Goal: Task Accomplishment & Management: Manage account settings

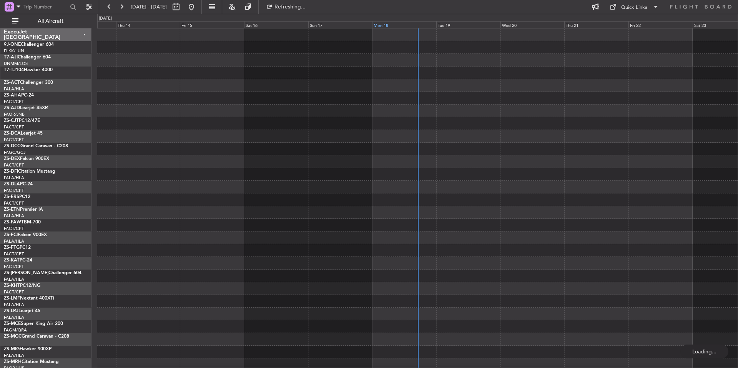
click at [403, 25] on div "Mon 18" at bounding box center [404, 24] width 64 height 7
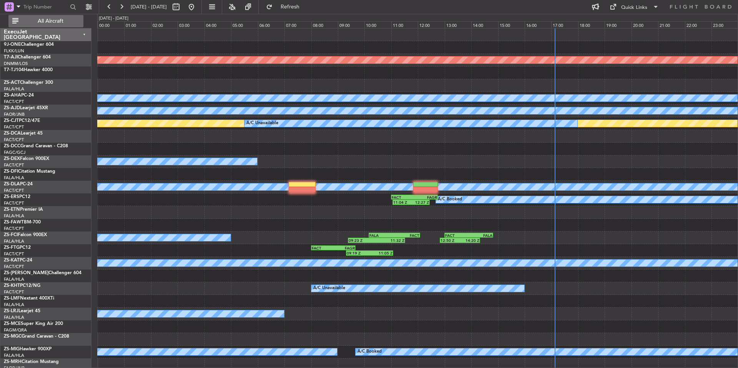
click at [48, 23] on span "All Aircraft" at bounding box center [50, 20] width 61 height 5
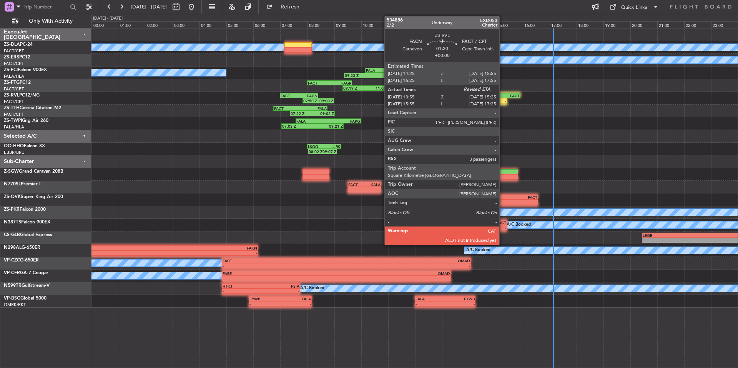
click at [502, 96] on div "FACT" at bounding box center [510, 95] width 20 height 5
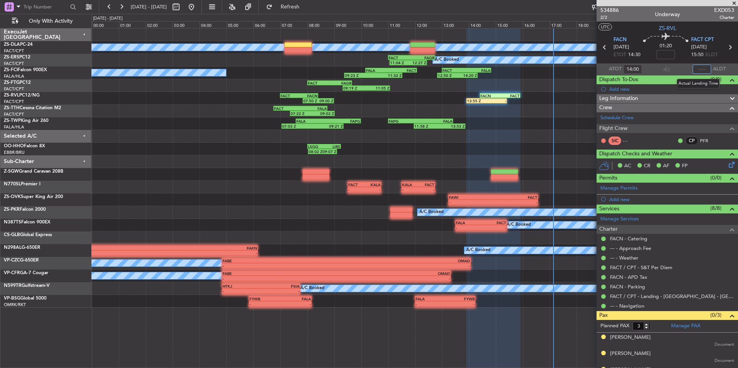
click at [699, 70] on input "text" at bounding box center [701, 69] width 18 height 9
type input "15:13"
click at [734, 3] on span at bounding box center [734, 3] width 8 height 7
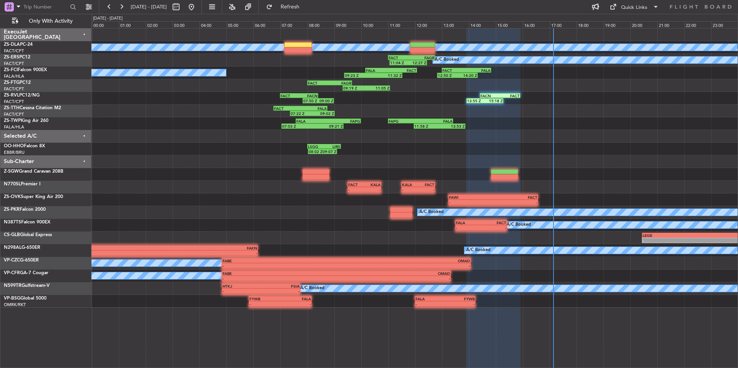
type input "0"
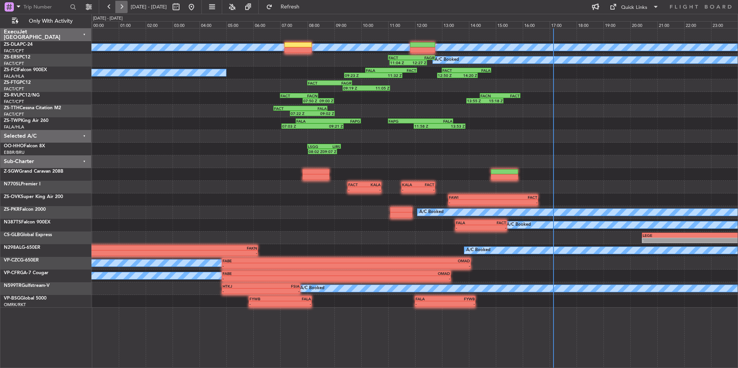
click at [124, 2] on button at bounding box center [121, 7] width 12 height 12
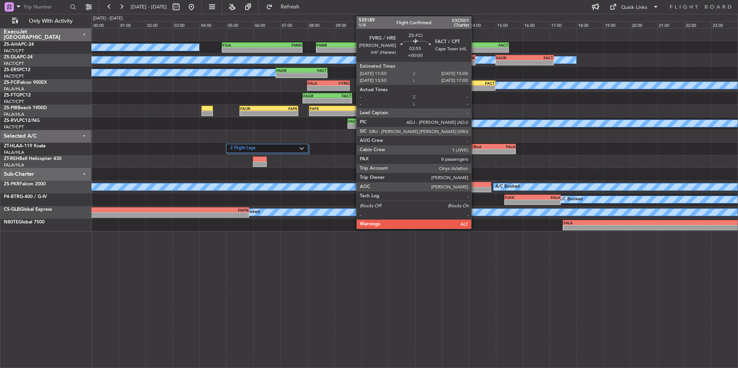
click at [474, 85] on div "FVRG 11:50 Z FACT 15:00 Z" at bounding box center [452, 82] width 85 height 5
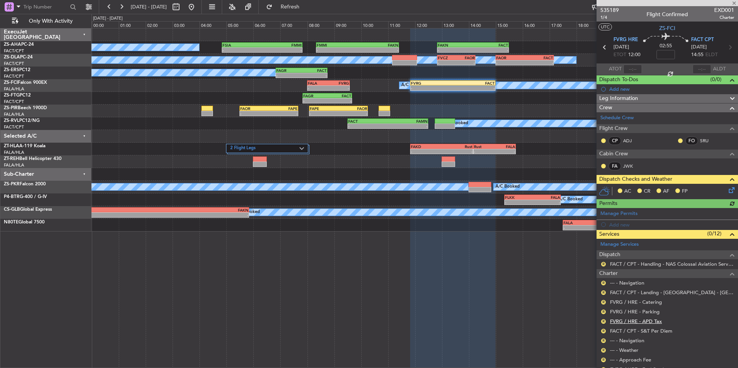
scroll to position [64, 0]
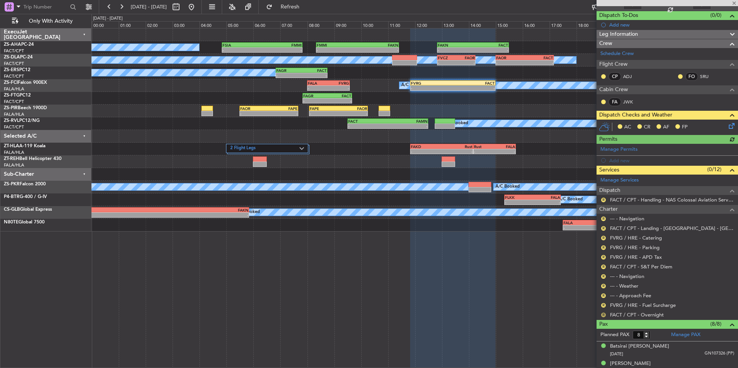
click at [604, 313] on button "R" at bounding box center [603, 314] width 5 height 5
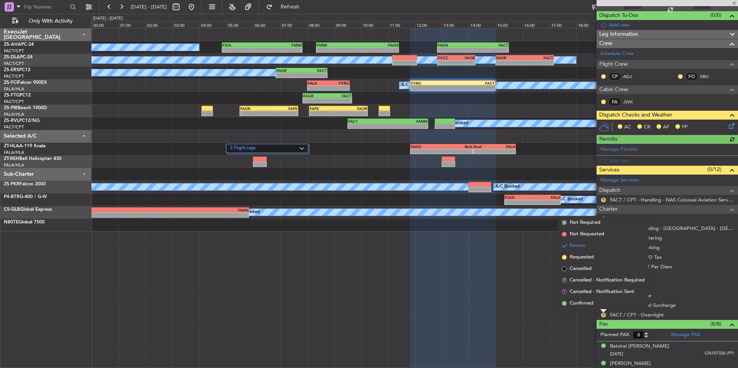
drag, startPoint x: 591, startPoint y: 304, endPoint x: 595, endPoint y: 303, distance: 4.3
click at [591, 303] on span "Confirmed" at bounding box center [581, 303] width 24 height 8
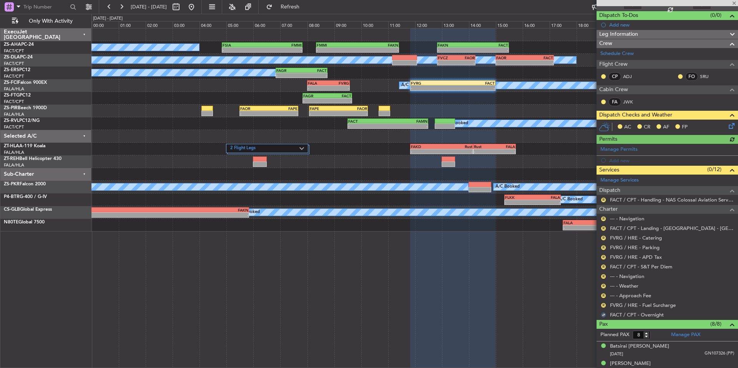
click at [600, 302] on nimbus-traffic-light "R" at bounding box center [603, 305] width 6 height 6
click at [602, 303] on button "R" at bounding box center [603, 305] width 5 height 5
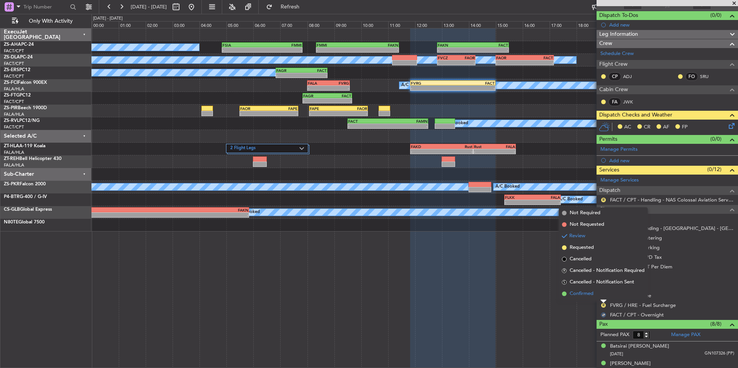
click at [589, 294] on span "Confirmed" at bounding box center [581, 294] width 24 height 8
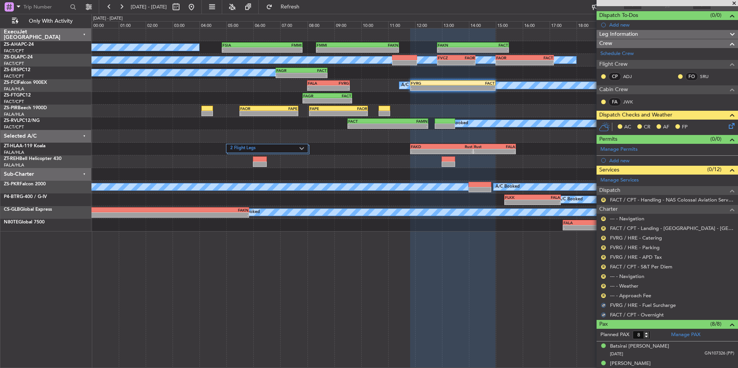
drag, startPoint x: 603, startPoint y: 294, endPoint x: 594, endPoint y: 291, distance: 9.7
click at [602, 294] on button "R" at bounding box center [603, 295] width 5 height 5
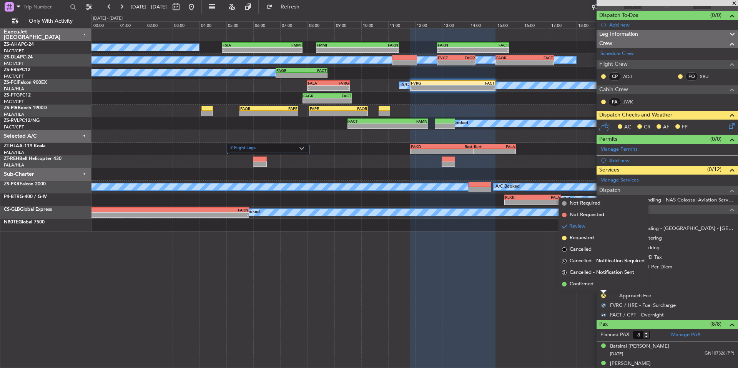
click at [590, 287] on span "Confirmed" at bounding box center [581, 284] width 24 height 8
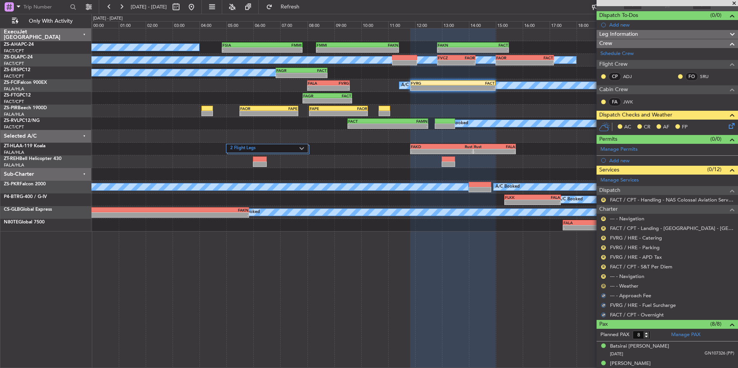
click at [602, 286] on button "R" at bounding box center [603, 286] width 5 height 5
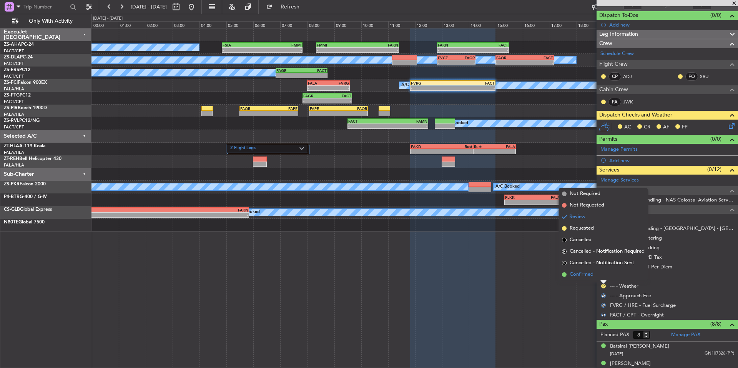
click at [590, 277] on span "Confirmed" at bounding box center [581, 274] width 24 height 8
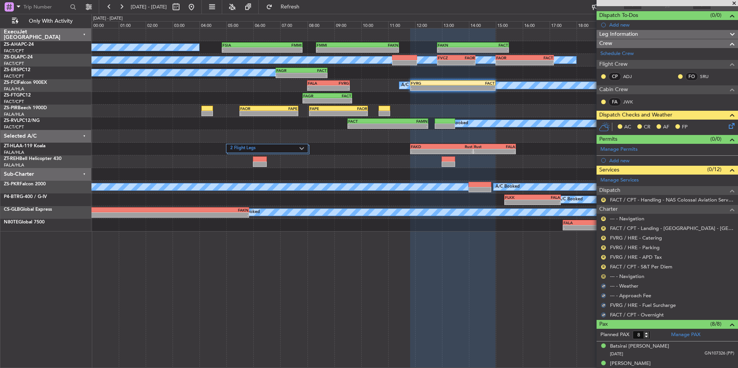
click at [603, 275] on button "R" at bounding box center [603, 276] width 5 height 5
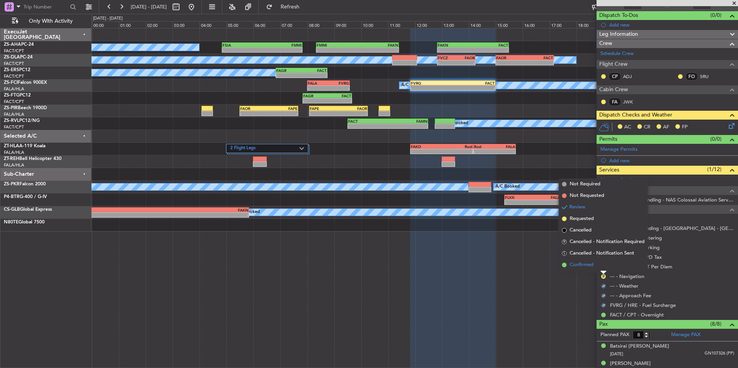
click at [594, 268] on li "Confirmed" at bounding box center [603, 265] width 89 height 12
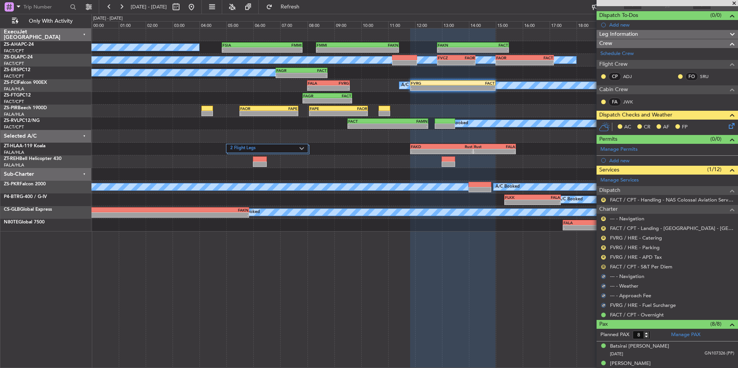
click at [602, 267] on button "R" at bounding box center [603, 266] width 5 height 5
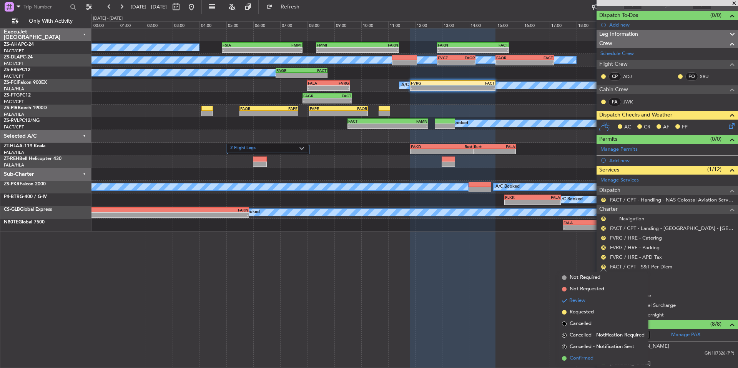
click at [595, 358] on li "Confirmed" at bounding box center [603, 358] width 89 height 12
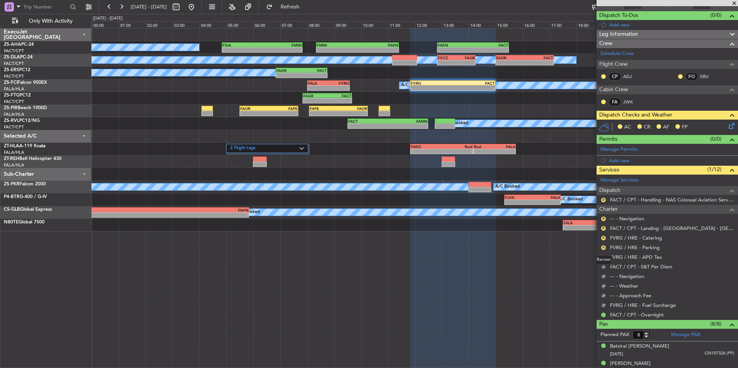
click at [603, 256] on div "Review" at bounding box center [603, 260] width 17 height 10
click at [602, 259] on mat-tooltip-component "Review" at bounding box center [603, 259] width 28 height 20
click at [603, 256] on div "Review" at bounding box center [603, 260] width 17 height 10
click at [604, 250] on mat-tooltip-component "Review" at bounding box center [603, 259] width 28 height 20
click at [604, 247] on button "R" at bounding box center [603, 247] width 5 height 5
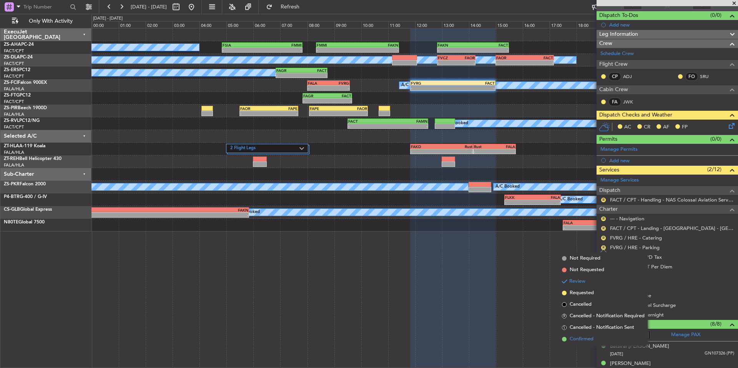
click at [586, 337] on span "Confirmed" at bounding box center [581, 339] width 24 height 8
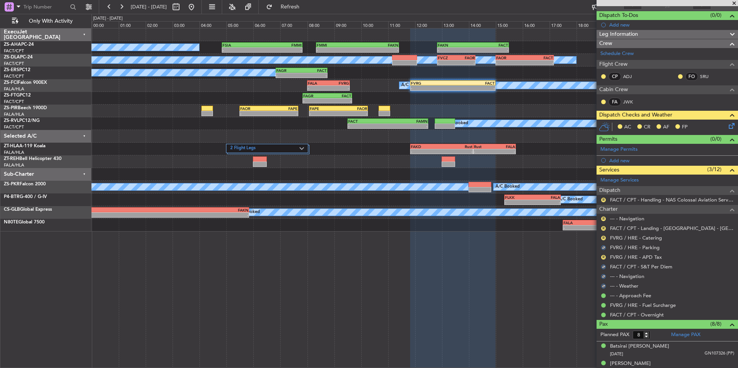
click at [608, 255] on div "R FVRG / HRE - APD Tax" at bounding box center [666, 257] width 141 height 10
click at [600, 257] on div "R FVRG / HRE - APD Tax" at bounding box center [666, 257] width 141 height 10
click at [600, 256] on div "R" at bounding box center [603, 257] width 6 height 6
click at [602, 256] on button "R" at bounding box center [603, 257] width 5 height 5
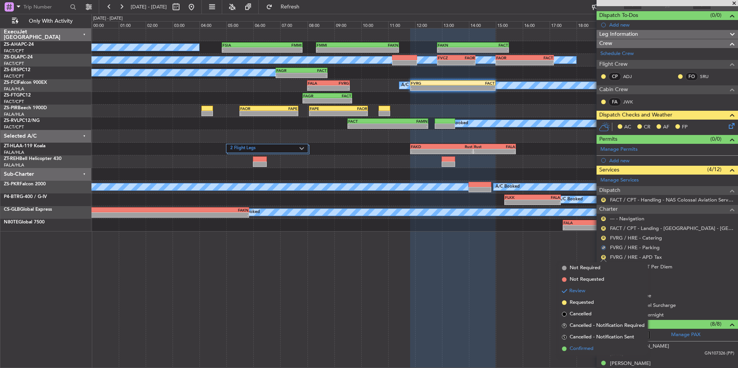
click at [579, 347] on span "Confirmed" at bounding box center [581, 349] width 24 height 8
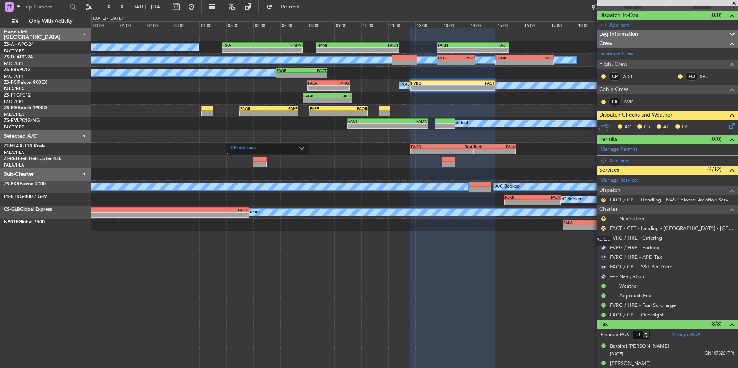
click at [604, 237] on div "Review" at bounding box center [603, 240] width 17 height 10
click at [603, 226] on button "R" at bounding box center [603, 228] width 5 height 5
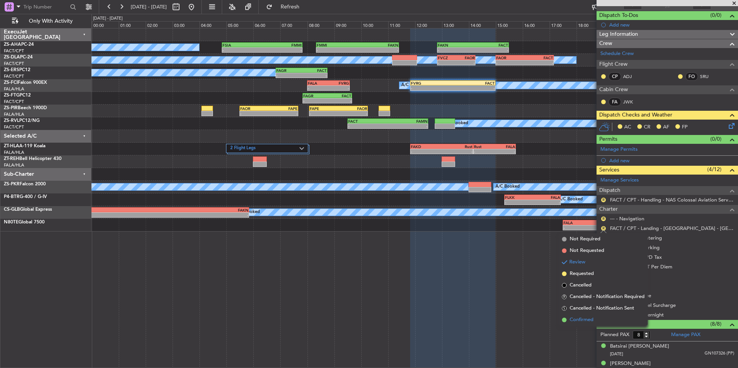
click at [583, 320] on span "Confirmed" at bounding box center [581, 320] width 24 height 8
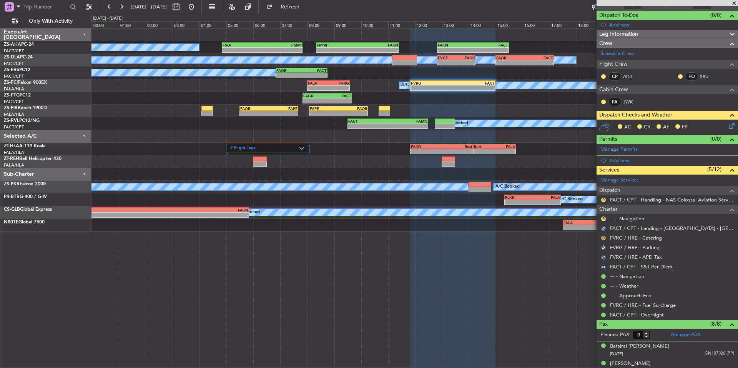
click at [603, 236] on button "R" at bounding box center [603, 237] width 5 height 5
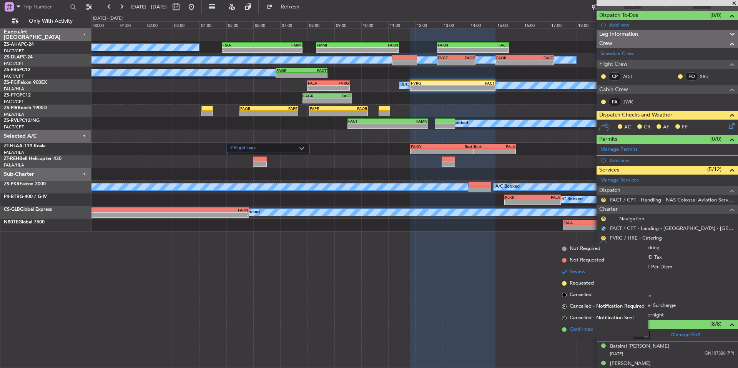
click at [587, 327] on span "Confirmed" at bounding box center [581, 329] width 24 height 8
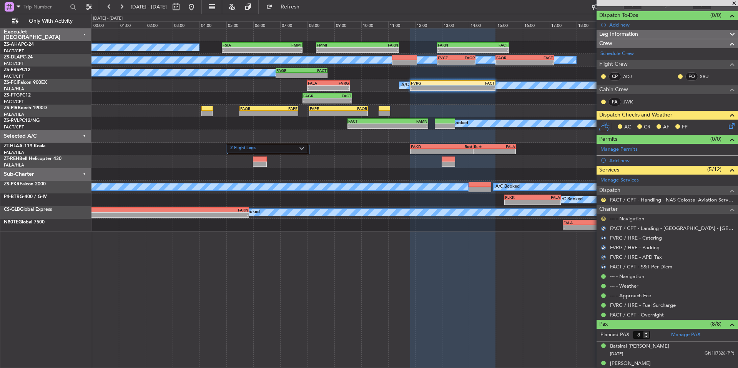
click at [603, 217] on button "R" at bounding box center [603, 218] width 5 height 5
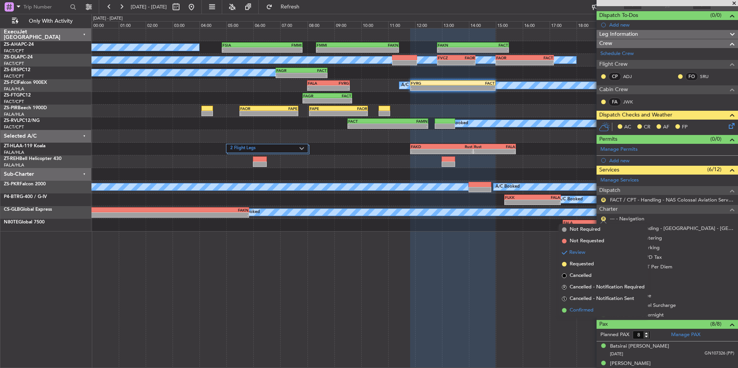
click at [588, 312] on span "Confirmed" at bounding box center [581, 310] width 24 height 8
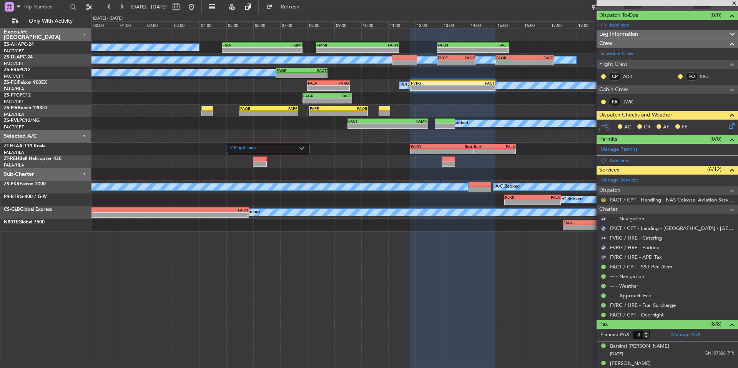
click at [602, 199] on button "R" at bounding box center [603, 199] width 5 height 5
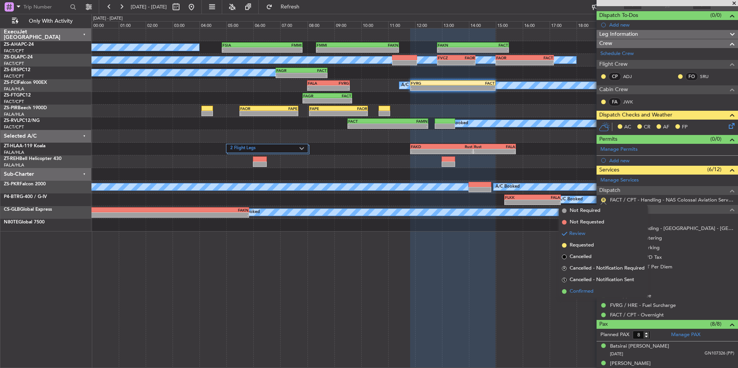
click at [580, 292] on span "Confirmed" at bounding box center [581, 291] width 24 height 8
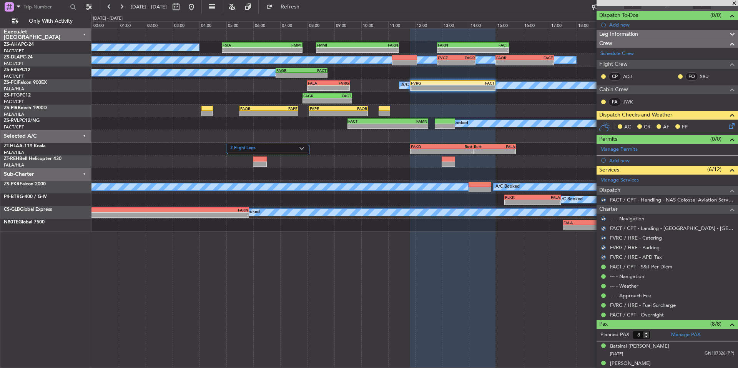
scroll to position [0, 0]
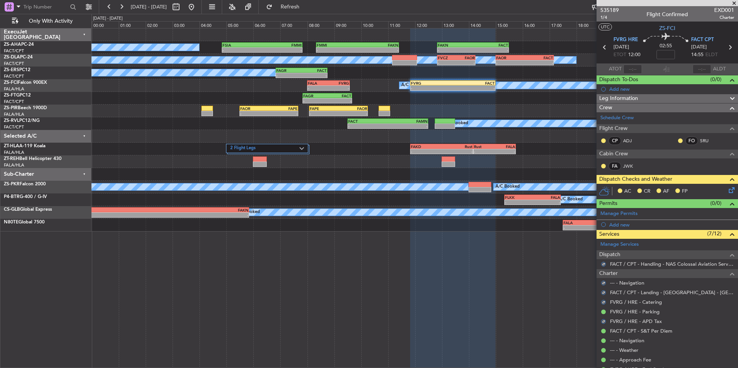
click at [727, 189] on icon at bounding box center [730, 189] width 6 height 6
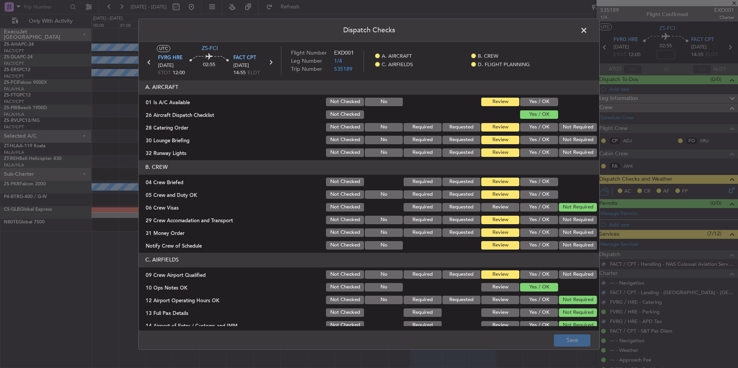
click at [541, 98] on button "Yes / OK" at bounding box center [539, 102] width 38 height 8
click at [564, 127] on button "Not Required" at bounding box center [578, 127] width 38 height 8
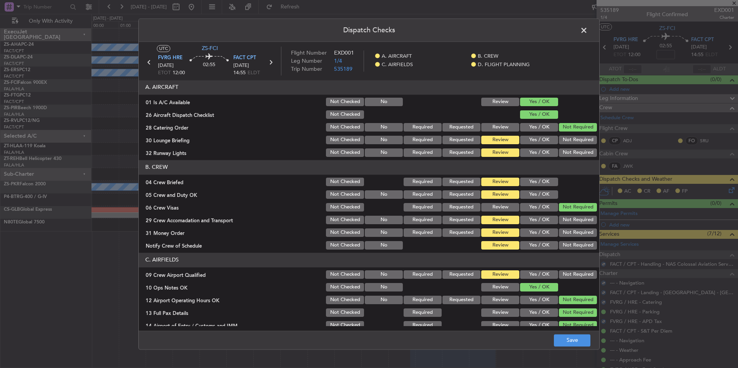
click at [564, 139] on button "Not Required" at bounding box center [578, 140] width 38 height 8
click at [562, 156] on button "Not Required" at bounding box center [578, 152] width 38 height 8
click at [542, 182] on button "Yes / OK" at bounding box center [539, 181] width 38 height 8
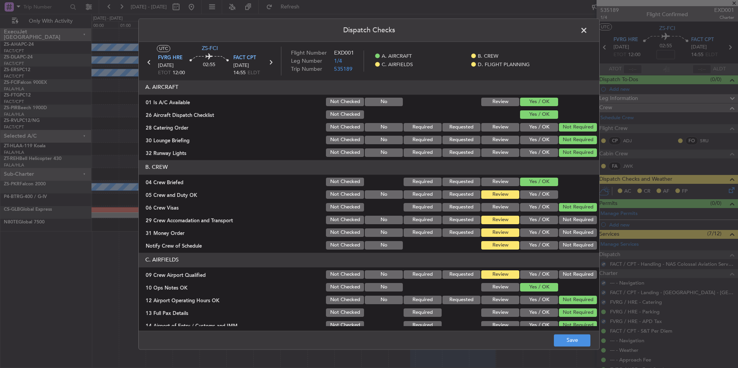
click at [545, 194] on button "Yes / OK" at bounding box center [539, 194] width 38 height 8
click at [578, 226] on section "B. CREW 04 Crew Briefed Not Checked Required Requested Review Yes / OK 05 Crew …" at bounding box center [369, 205] width 460 height 91
click at [583, 244] on button "Not Required" at bounding box center [578, 245] width 38 height 8
drag, startPoint x: 584, startPoint y: 245, endPoint x: 581, endPoint y: 229, distance: 16.3
click at [582, 243] on button "Not Required" at bounding box center [578, 245] width 38 height 8
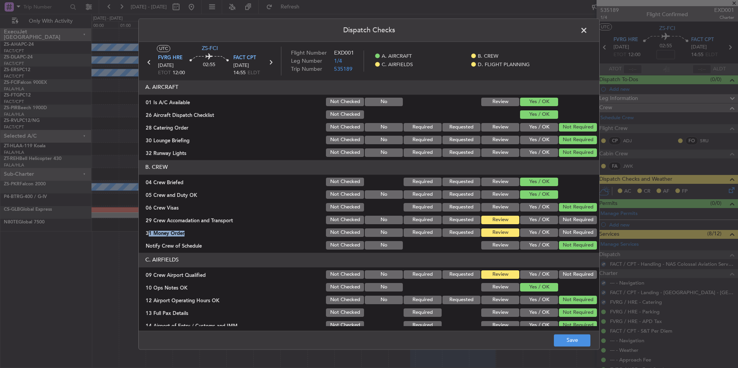
click at [581, 227] on div "Not Required" at bounding box center [576, 232] width 39 height 11
click at [581, 219] on button "Not Required" at bounding box center [578, 220] width 38 height 8
click at [582, 230] on button "Not Required" at bounding box center [578, 232] width 38 height 8
click at [571, 273] on button "Not Required" at bounding box center [578, 274] width 38 height 8
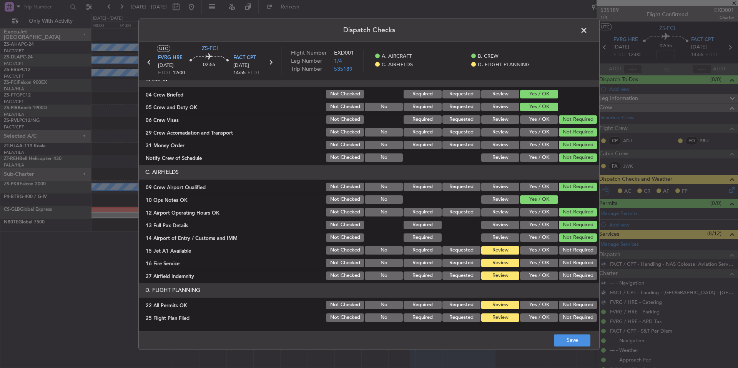
scroll to position [99, 0]
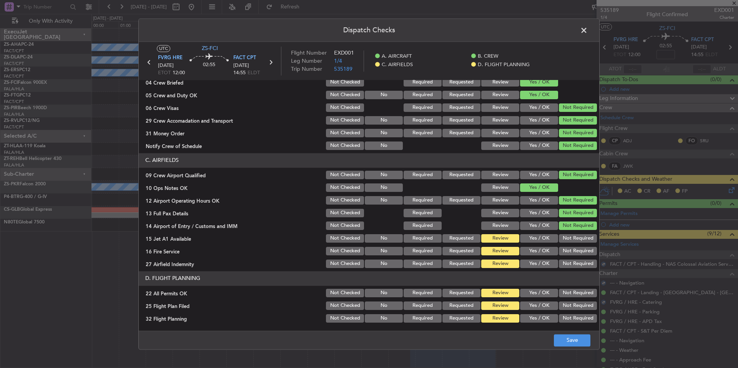
click at [572, 265] on button "Not Required" at bounding box center [578, 263] width 38 height 8
click at [572, 258] on section "C. AIRFIELDS 09 Crew Airport Qualified Not Checked No Required Requested Review…" at bounding box center [369, 211] width 460 height 116
click at [572, 250] on button "Not Required" at bounding box center [578, 251] width 38 height 8
drag, startPoint x: 572, startPoint y: 246, endPoint x: 571, endPoint y: 237, distance: 8.8
click at [572, 246] on div "Not Required" at bounding box center [576, 250] width 39 height 11
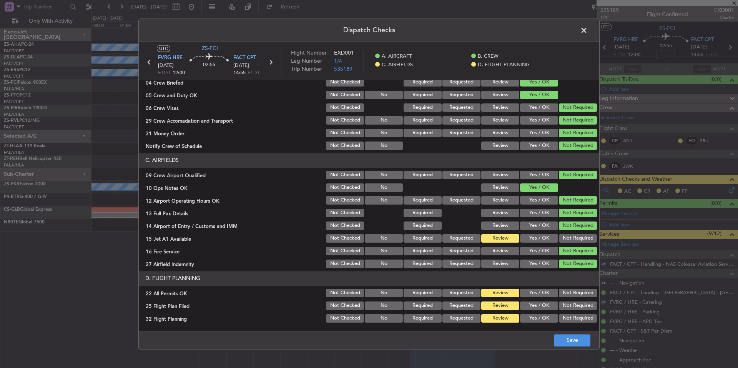
click at [571, 237] on button "Not Required" at bounding box center [578, 238] width 38 height 8
click at [570, 290] on button "Not Required" at bounding box center [578, 293] width 38 height 8
click at [540, 303] on button "Yes / OK" at bounding box center [539, 305] width 38 height 8
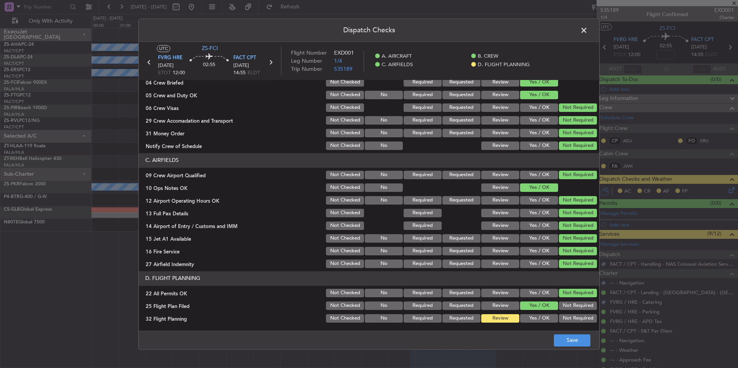
click at [542, 312] on section "D. FLIGHT PLANNING 22 All Permits OK Not Checked No Required Requested Review Y…" at bounding box center [369, 297] width 460 height 53
click at [542, 317] on button "Yes / OK" at bounding box center [539, 318] width 38 height 8
click at [557, 338] on button "Save" at bounding box center [572, 340] width 36 height 12
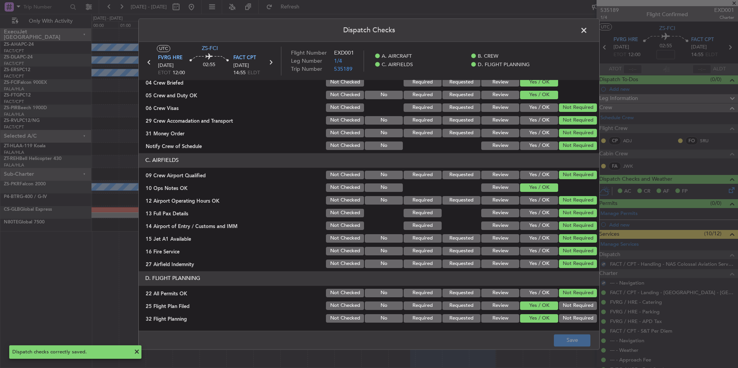
click at [587, 30] on span at bounding box center [587, 32] width 0 height 15
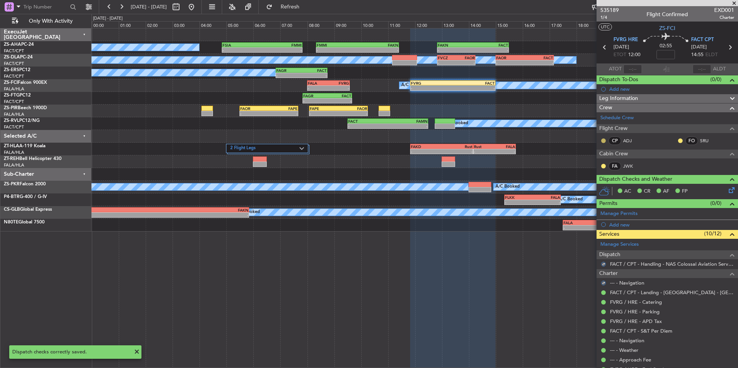
click at [603, 142] on button at bounding box center [603, 140] width 5 height 5
click at [592, 163] on span "Acknowledged" at bounding box center [605, 163] width 34 height 8
click at [602, 164] on button at bounding box center [603, 166] width 5 height 5
click at [678, 141] on button at bounding box center [680, 140] width 5 height 5
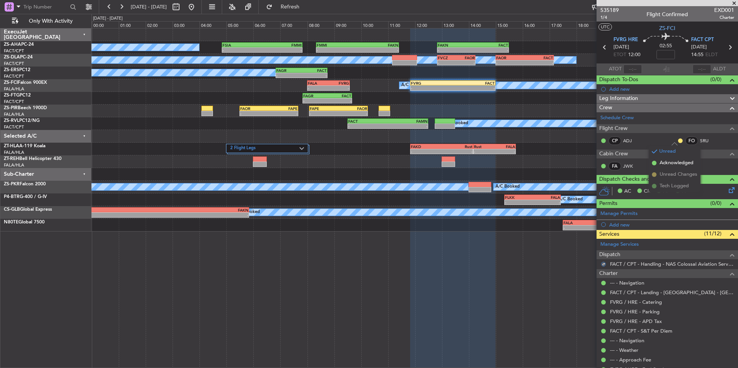
click at [676, 163] on span "Acknowledged" at bounding box center [676, 163] width 34 height 8
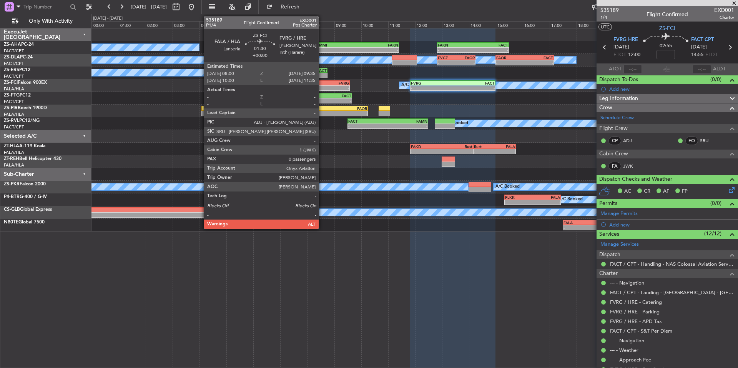
click at [322, 83] on div "FALA" at bounding box center [318, 83] width 21 height 5
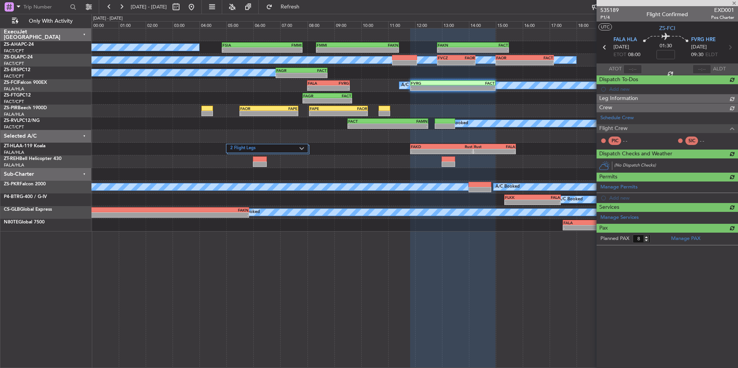
type input "0"
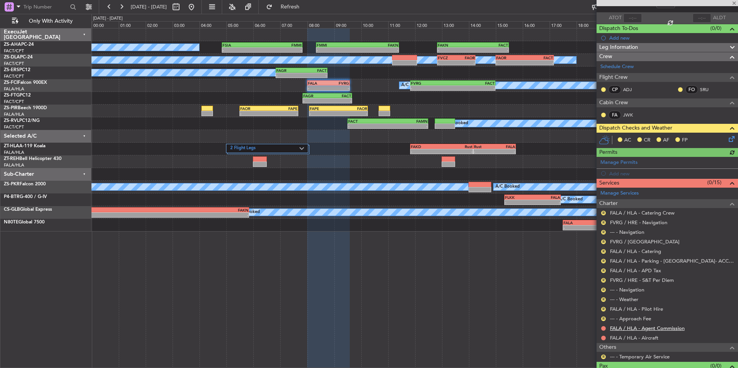
scroll to position [66, 0]
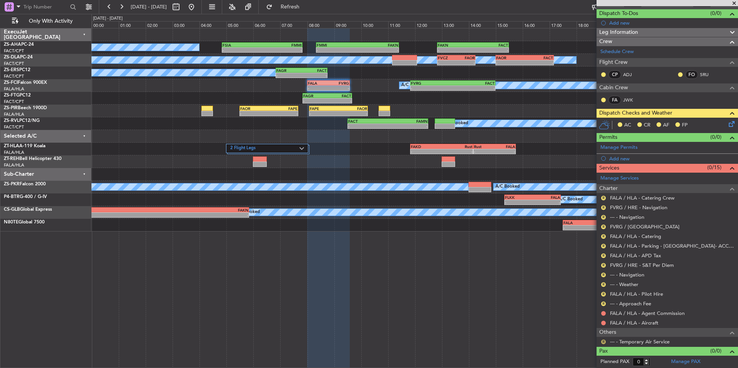
click at [602, 341] on button "R" at bounding box center [603, 341] width 5 height 5
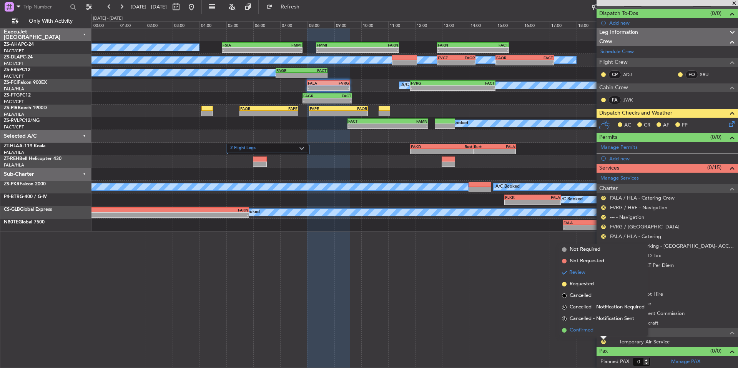
click at [587, 329] on span "Confirmed" at bounding box center [581, 330] width 24 height 8
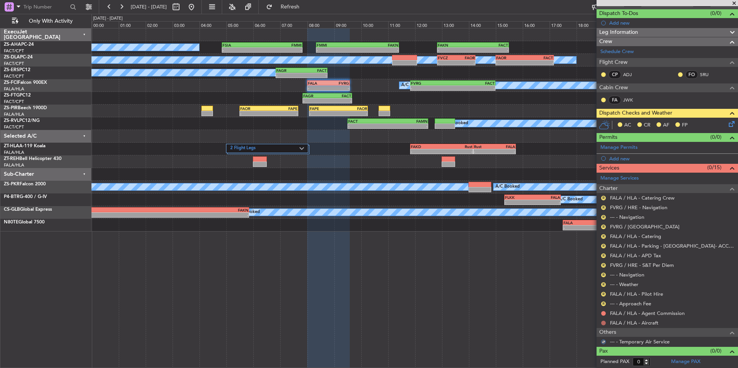
click at [602, 323] on button at bounding box center [603, 322] width 5 height 5
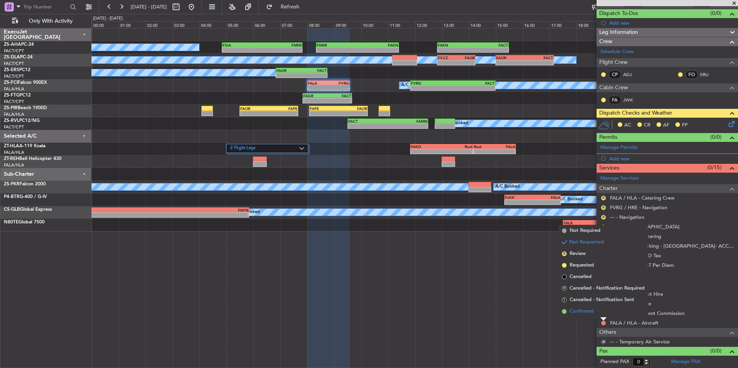
click at [587, 313] on span "Confirmed" at bounding box center [581, 311] width 24 height 8
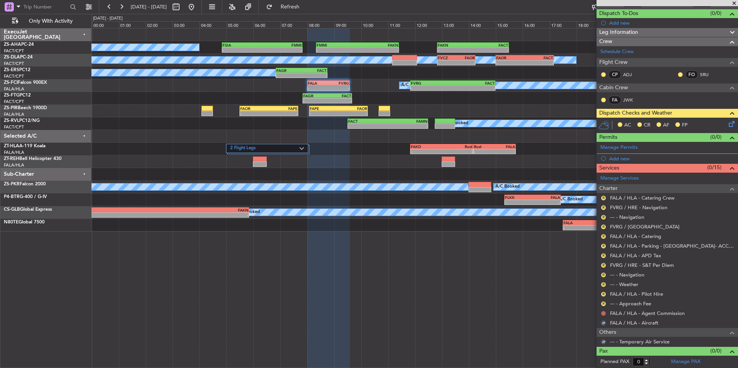
click at [604, 311] on button at bounding box center [603, 313] width 5 height 5
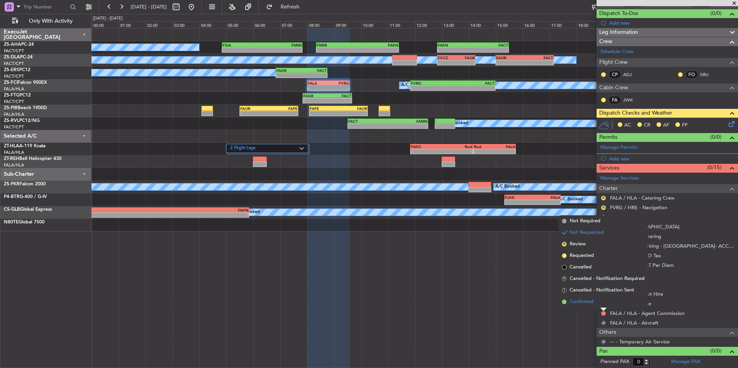
click at [592, 303] on span "Confirmed" at bounding box center [581, 302] width 24 height 8
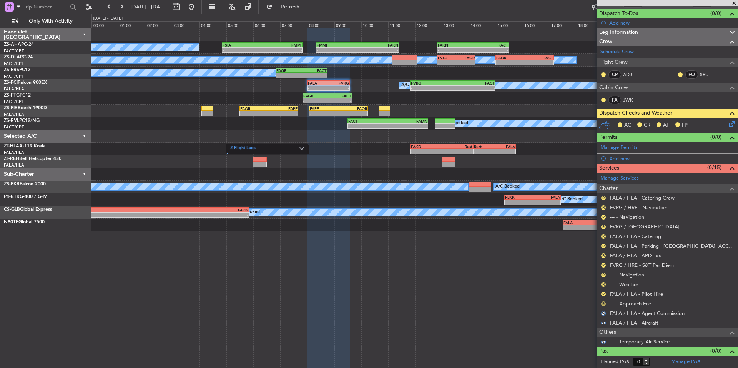
click at [603, 303] on button "R" at bounding box center [603, 303] width 5 height 5
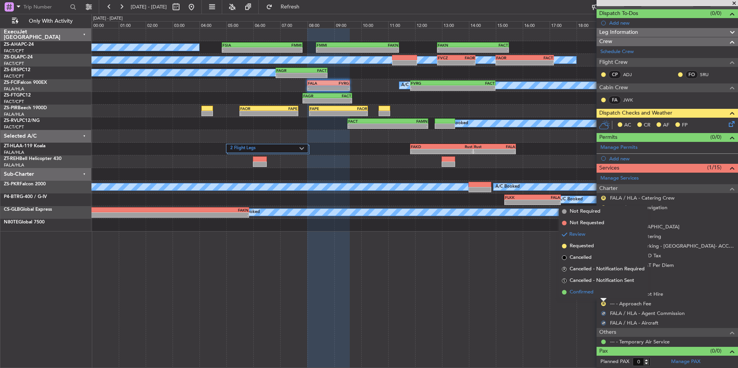
click at [589, 295] on span "Confirmed" at bounding box center [581, 292] width 24 height 8
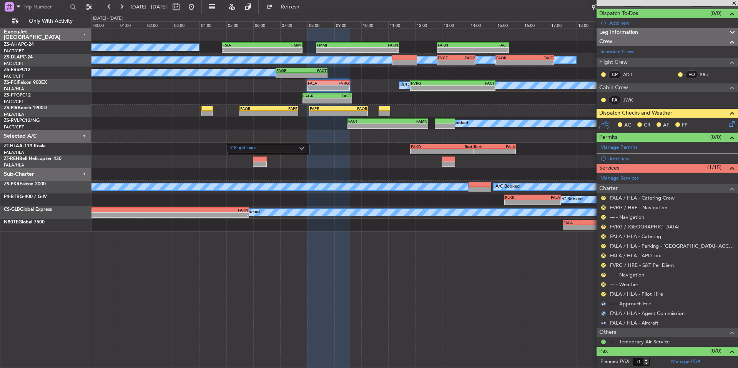
click at [600, 292] on div "R" at bounding box center [603, 294] width 6 height 6
click at [604, 292] on button "R" at bounding box center [603, 294] width 5 height 5
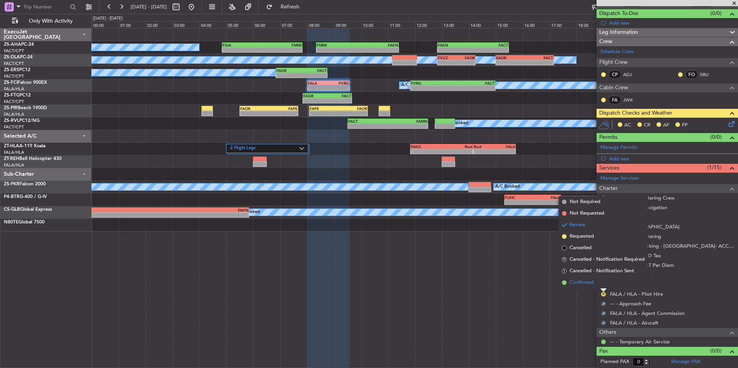
click at [592, 283] on span "Confirmed" at bounding box center [581, 283] width 24 height 8
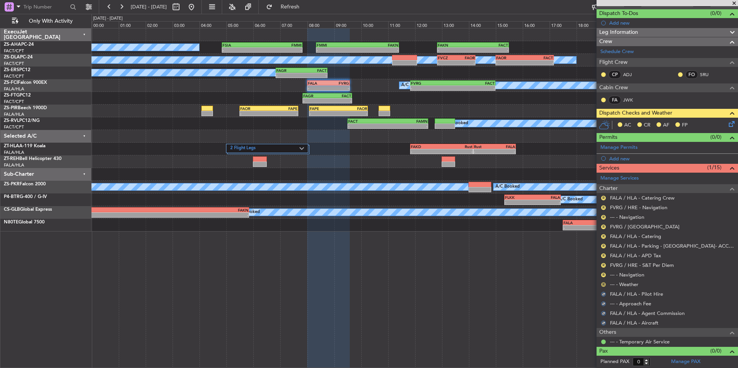
click at [605, 283] on button "R" at bounding box center [603, 284] width 5 height 5
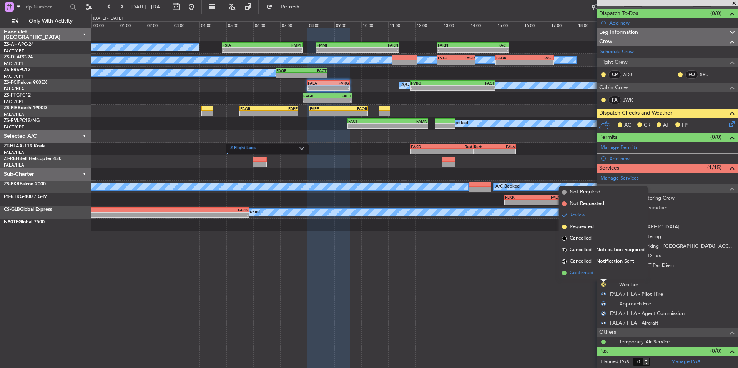
click at [597, 276] on li "Confirmed" at bounding box center [603, 273] width 89 height 12
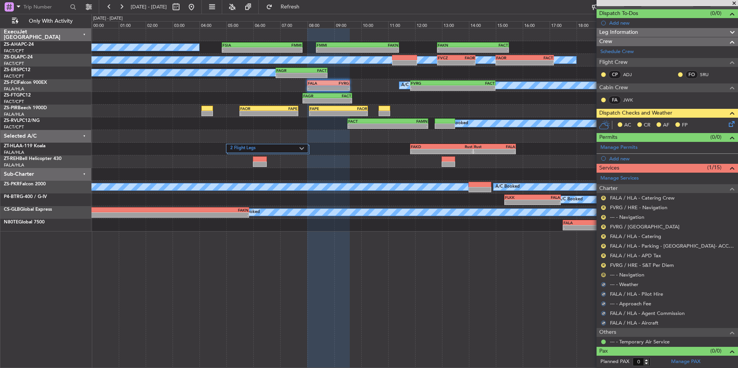
click at [603, 274] on button "R" at bounding box center [603, 274] width 5 height 5
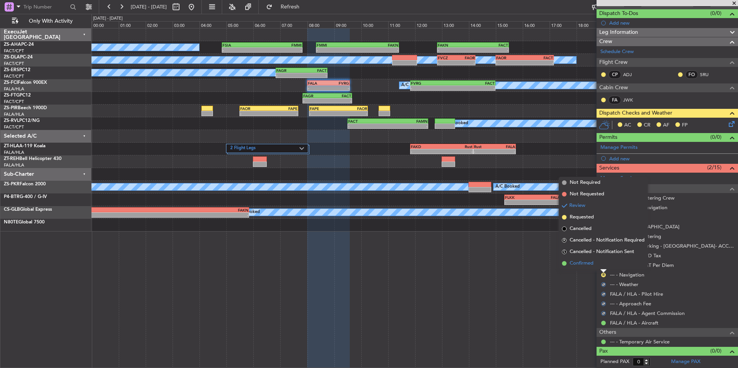
click at [595, 265] on li "Confirmed" at bounding box center [603, 263] width 89 height 12
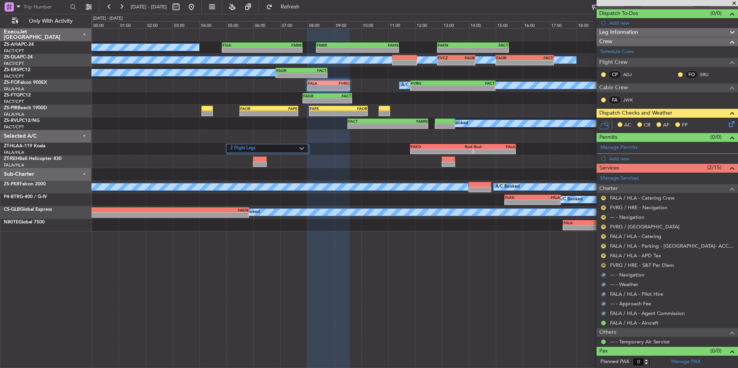
click at [603, 264] on button "R" at bounding box center [603, 265] width 5 height 5
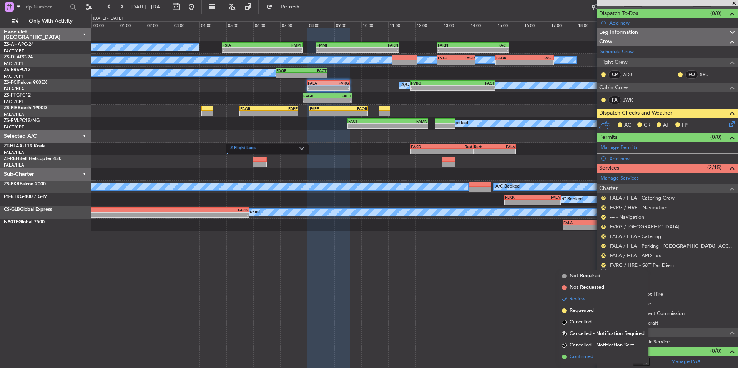
click at [583, 353] on span "Confirmed" at bounding box center [581, 357] width 24 height 8
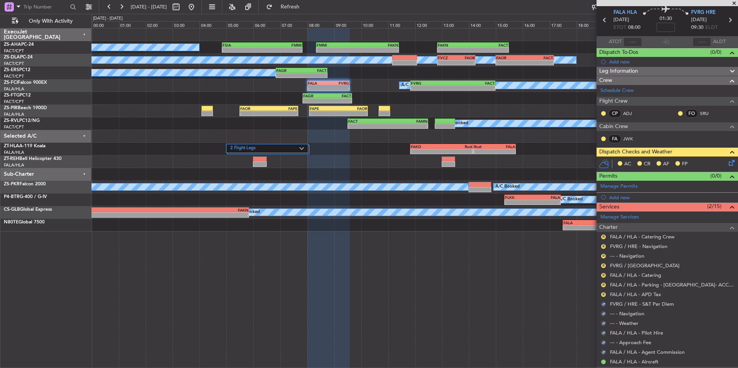
scroll to position [0, 0]
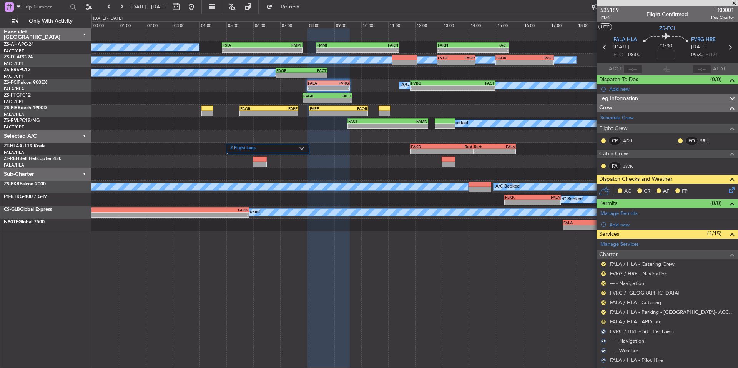
click at [602, 320] on button "R" at bounding box center [603, 321] width 5 height 5
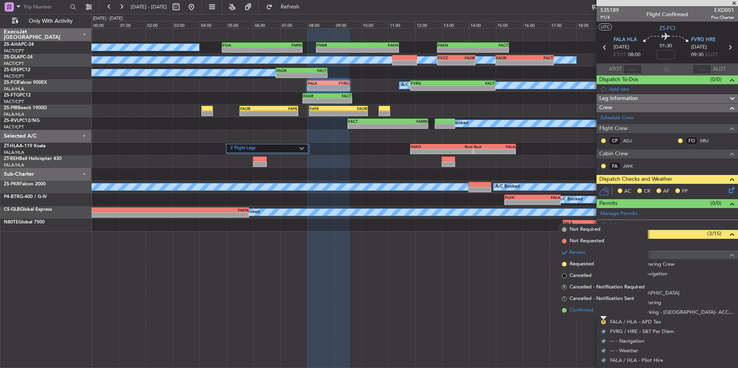
click at [586, 314] on li "Confirmed" at bounding box center [603, 310] width 89 height 12
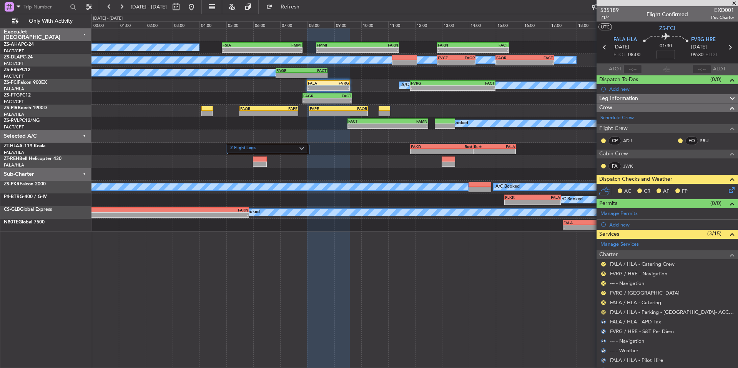
click at [603, 313] on button "R" at bounding box center [603, 312] width 5 height 5
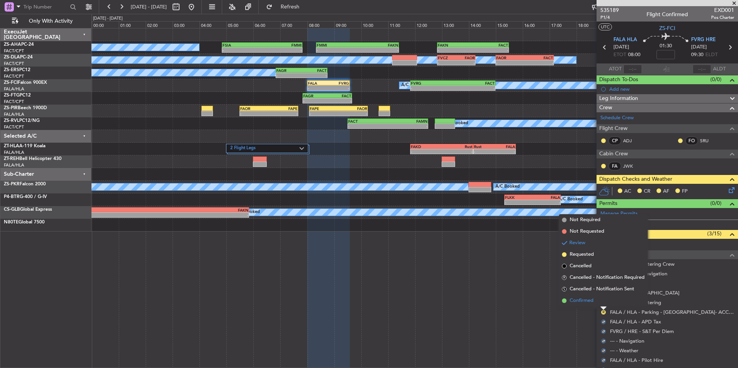
click at [592, 300] on span "Confirmed" at bounding box center [581, 301] width 24 height 8
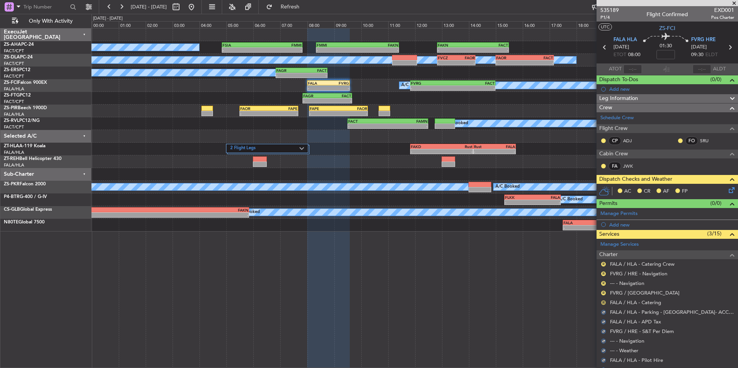
click at [602, 300] on button "R" at bounding box center [603, 302] width 5 height 5
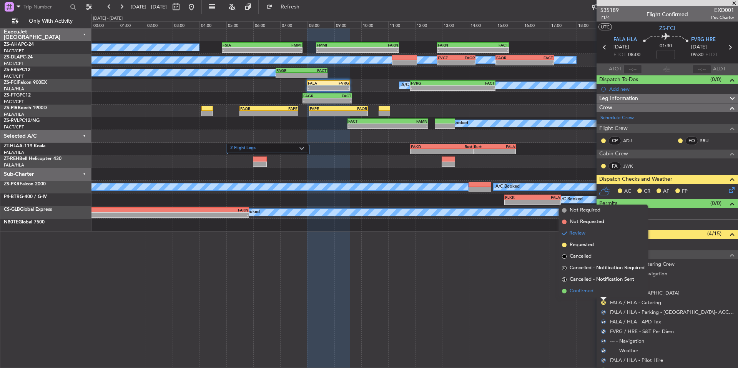
click at [593, 295] on li "Confirmed" at bounding box center [603, 291] width 89 height 12
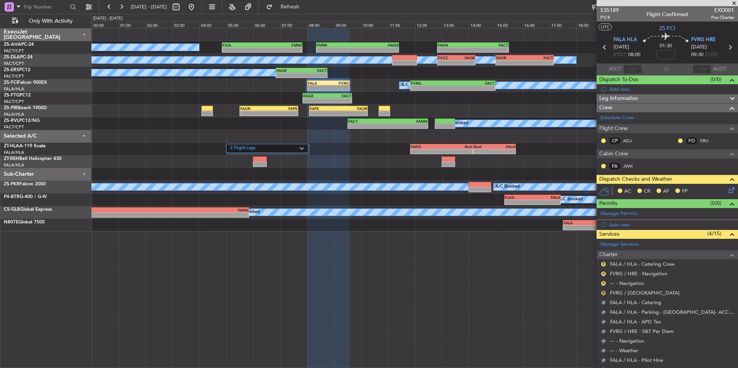
click at [603, 291] on button "R" at bounding box center [603, 292] width 5 height 5
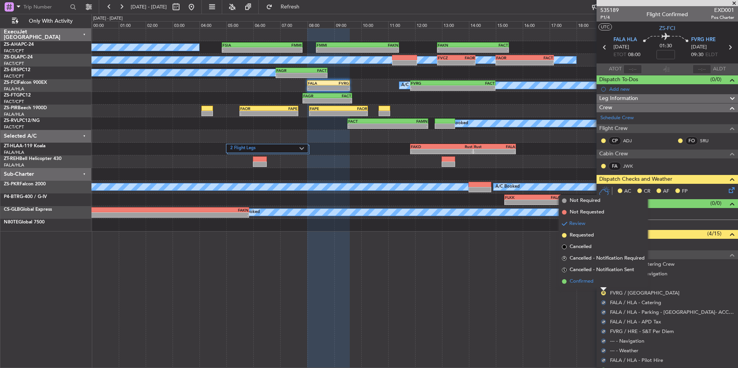
click at [597, 285] on li "Confirmed" at bounding box center [603, 281] width 89 height 12
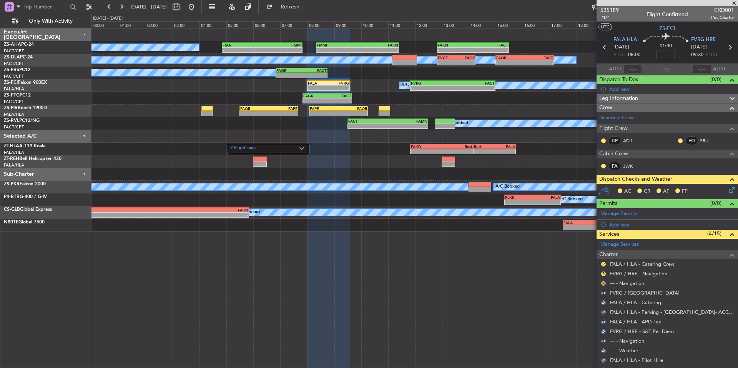
click at [602, 283] on button "R" at bounding box center [603, 283] width 5 height 5
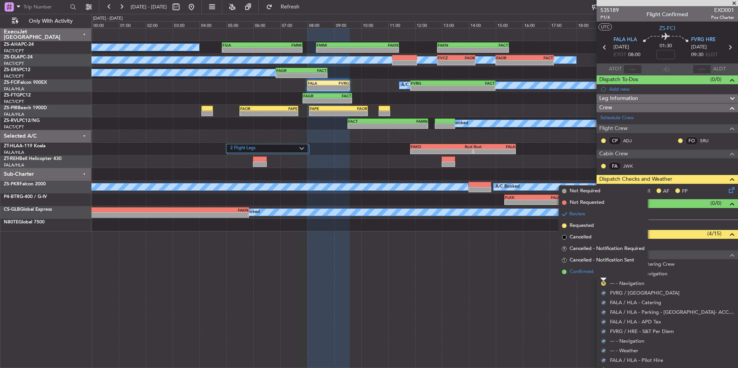
click at [595, 272] on li "Confirmed" at bounding box center [603, 272] width 89 height 12
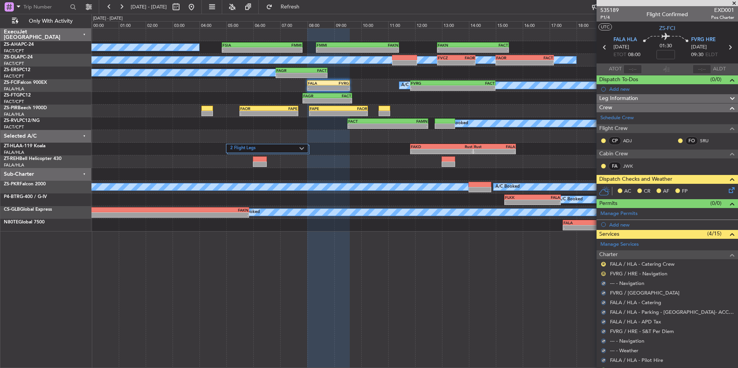
click at [602, 271] on button "R" at bounding box center [603, 273] width 5 height 5
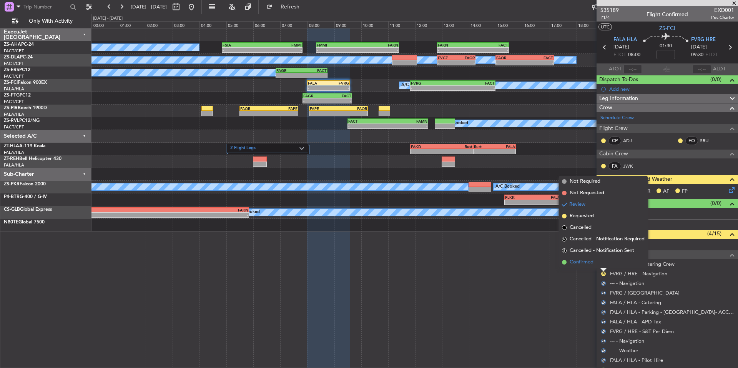
click at [596, 263] on li "Confirmed" at bounding box center [603, 262] width 89 height 12
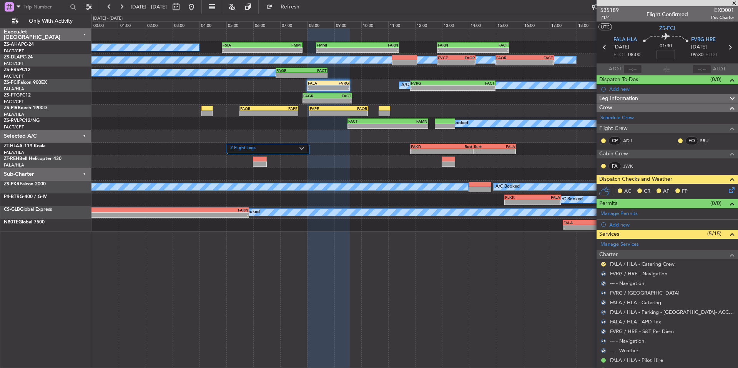
click at [605, 262] on div "R" at bounding box center [603, 264] width 6 height 6
click at [600, 262] on div "R FALA / HLA - Catering Crew" at bounding box center [666, 264] width 141 height 10
click at [604, 262] on button "R" at bounding box center [603, 264] width 5 height 5
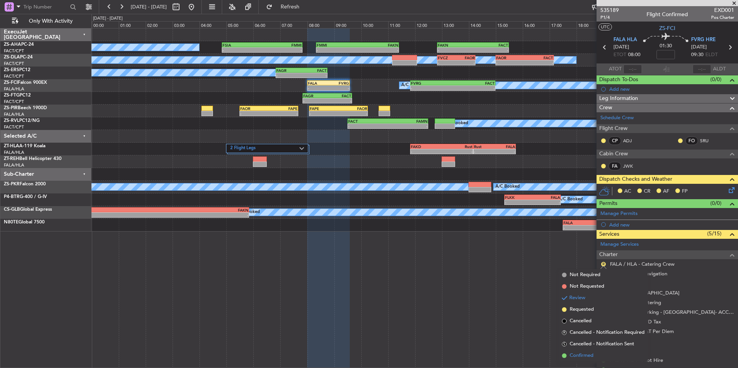
click at [583, 355] on span "Confirmed" at bounding box center [581, 356] width 24 height 8
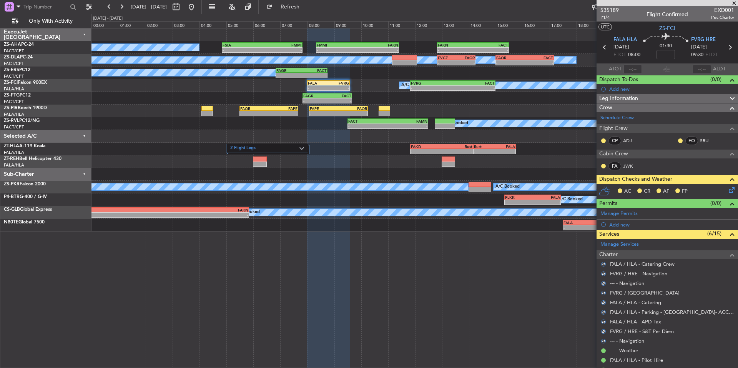
click at [727, 191] on icon at bounding box center [730, 189] width 6 height 6
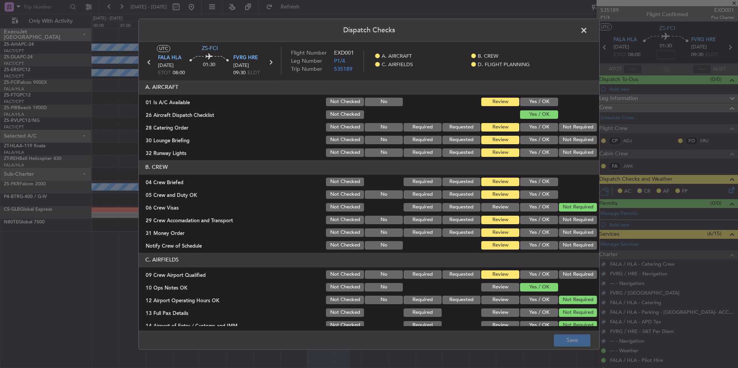
click at [547, 104] on button "Yes / OK" at bounding box center [539, 102] width 38 height 8
drag, startPoint x: 567, startPoint y: 124, endPoint x: 569, endPoint y: 137, distance: 13.0
click at [567, 124] on button "Not Required" at bounding box center [578, 127] width 38 height 8
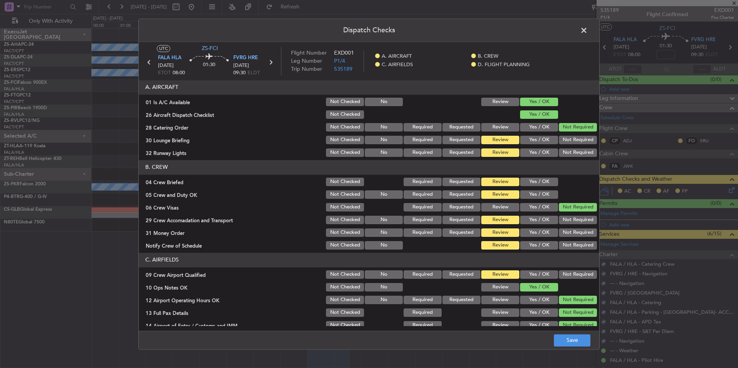
click at [570, 140] on button "Not Required" at bounding box center [578, 140] width 38 height 8
click at [570, 148] on button "Not Required" at bounding box center [578, 152] width 38 height 8
click at [534, 182] on button "Yes / OK" at bounding box center [539, 181] width 38 height 8
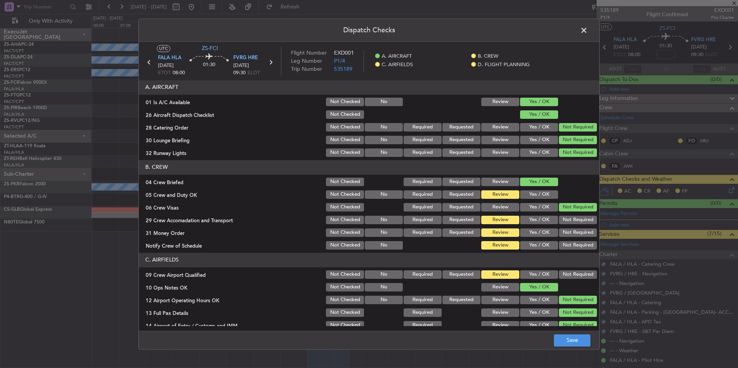
click at [540, 195] on button "Yes / OK" at bounding box center [539, 194] width 38 height 8
drag, startPoint x: 567, startPoint y: 214, endPoint x: 573, endPoint y: 222, distance: 9.8
click at [568, 215] on section "B. CREW 04 Crew Briefed Not Checked Required Requested Review Yes / OK 05 Crew …" at bounding box center [369, 205] width 460 height 91
click at [573, 223] on button "Not Required" at bounding box center [578, 220] width 38 height 8
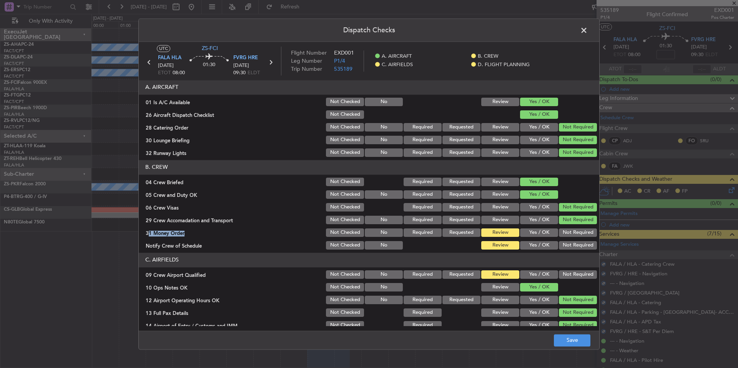
drag, startPoint x: 574, startPoint y: 225, endPoint x: 576, endPoint y: 233, distance: 8.4
click at [574, 229] on section "B. CREW 04 Crew Briefed Not Checked Required Requested Review Yes / OK 05 Crew …" at bounding box center [369, 205] width 460 height 91
click at [576, 233] on button "Not Required" at bounding box center [578, 232] width 38 height 8
drag, startPoint x: 577, startPoint y: 239, endPoint x: 577, endPoint y: 243, distance: 4.2
click at [577, 239] on section "B. CREW 04 Crew Briefed Not Checked Required Requested Review Yes / OK 05 Crew …" at bounding box center [369, 205] width 460 height 91
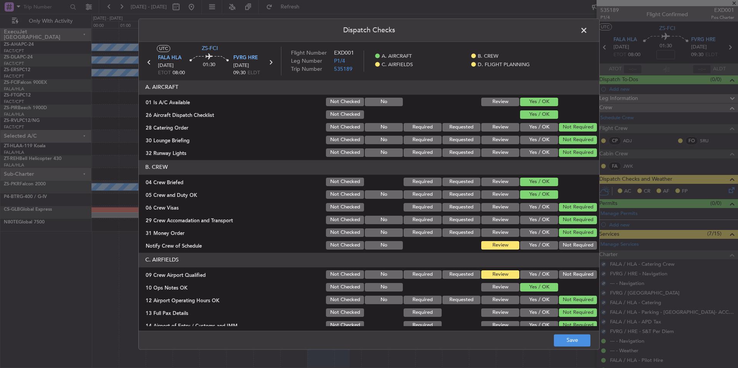
click at [577, 243] on button "Not Required" at bounding box center [578, 245] width 38 height 8
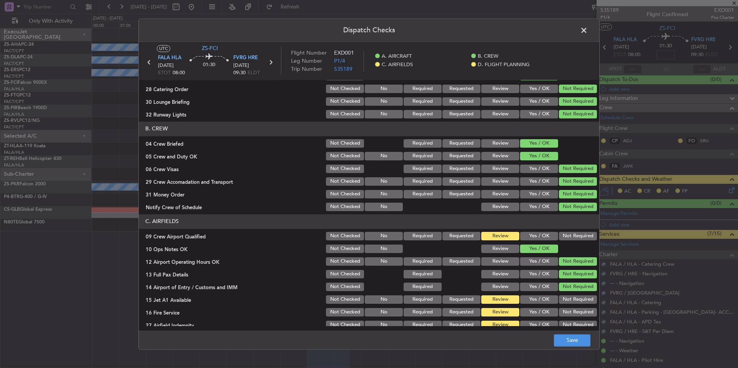
scroll to position [99, 0]
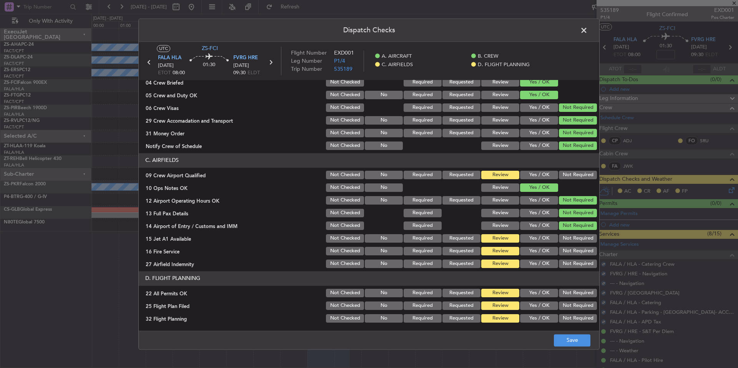
click at [566, 176] on button "Not Required" at bounding box center [578, 175] width 38 height 8
drag, startPoint x: 561, startPoint y: 229, endPoint x: 561, endPoint y: 235, distance: 5.4
click at [561, 230] on div "Not Required" at bounding box center [576, 225] width 39 height 11
click at [563, 239] on button "Not Required" at bounding box center [578, 238] width 38 height 8
drag, startPoint x: 564, startPoint y: 242, endPoint x: 565, endPoint y: 254, distance: 12.0
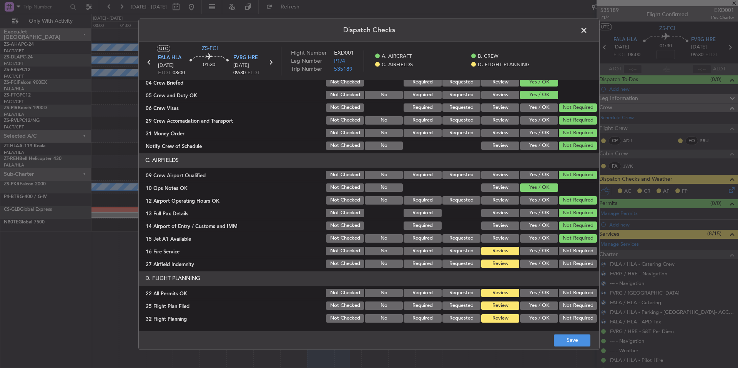
click at [564, 246] on section "C. AIRFIELDS 09 Crew Airport Qualified Not Checked No Required Requested Review…" at bounding box center [369, 211] width 460 height 116
drag, startPoint x: 565, startPoint y: 254, endPoint x: 565, endPoint y: 259, distance: 4.2
click at [565, 255] on div "Not Required" at bounding box center [576, 250] width 39 height 11
drag, startPoint x: 565, startPoint y: 259, endPoint x: 566, endPoint y: 264, distance: 5.5
click at [565, 260] on div "Not Required" at bounding box center [576, 263] width 39 height 11
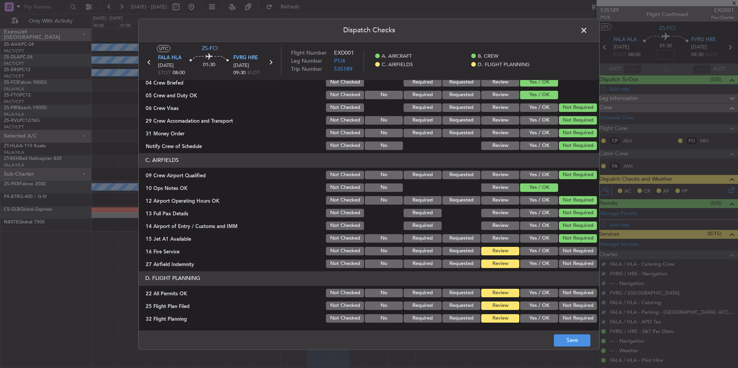
click at [566, 264] on button "Not Required" at bounding box center [578, 263] width 38 height 8
click at [566, 255] on button "Not Required" at bounding box center [578, 251] width 38 height 8
click at [569, 289] on button "Not Required" at bounding box center [578, 293] width 38 height 8
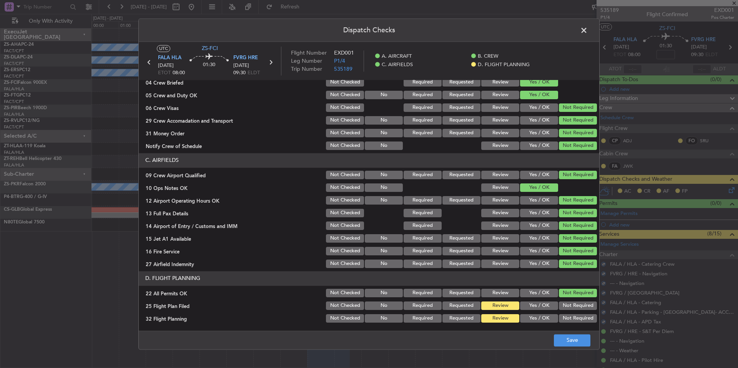
drag, startPoint x: 549, startPoint y: 300, endPoint x: 547, endPoint y: 312, distance: 12.2
click at [549, 301] on div "Yes / OK" at bounding box center [538, 305] width 39 height 11
click at [541, 316] on button "Yes / OK" at bounding box center [539, 318] width 38 height 8
click at [537, 306] on button "Yes / OK" at bounding box center [539, 305] width 38 height 8
click at [573, 341] on button "Save" at bounding box center [572, 340] width 36 height 12
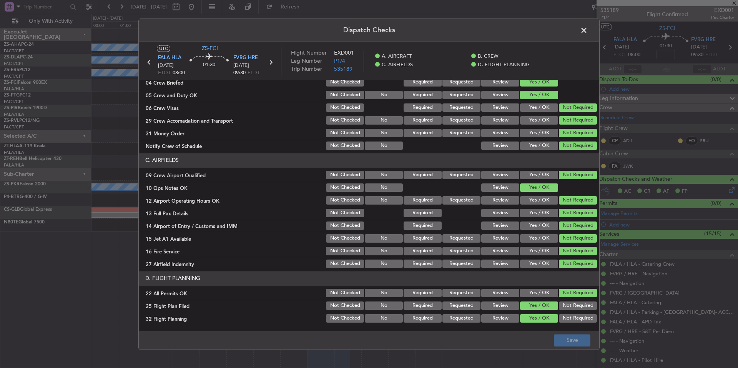
click at [587, 31] on span at bounding box center [587, 32] width 0 height 15
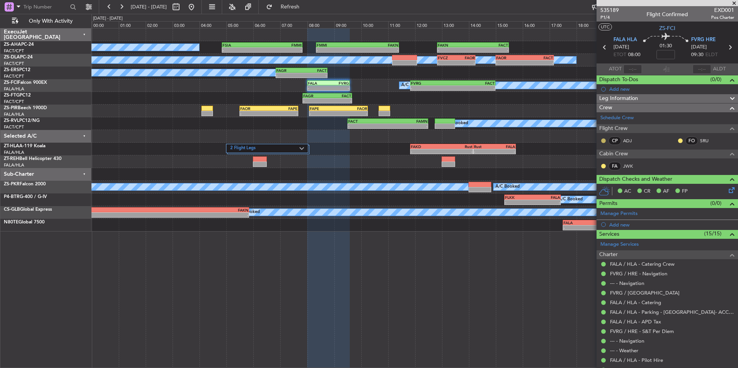
click at [602, 141] on button at bounding box center [603, 140] width 5 height 5
click at [609, 164] on span "Acknowledged" at bounding box center [605, 163] width 34 height 8
click at [604, 165] on button at bounding box center [603, 166] width 5 height 5
click at [612, 186] on mat-tooltip-component "Unread" at bounding box center [603, 178] width 28 height 20
click at [602, 166] on button at bounding box center [603, 166] width 5 height 5
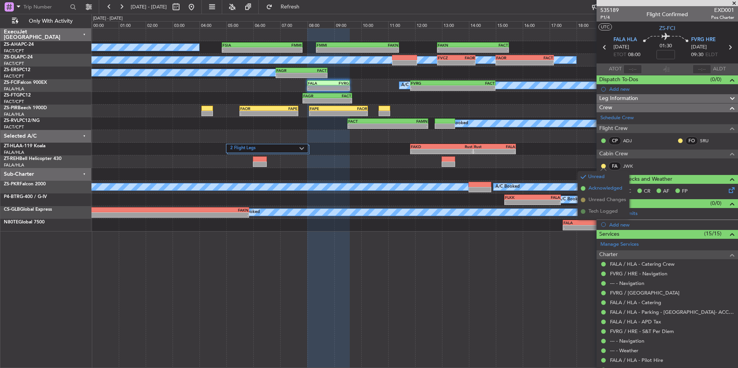
click at [606, 187] on span "Acknowledged" at bounding box center [605, 188] width 34 height 8
click at [678, 140] on button at bounding box center [680, 140] width 5 height 5
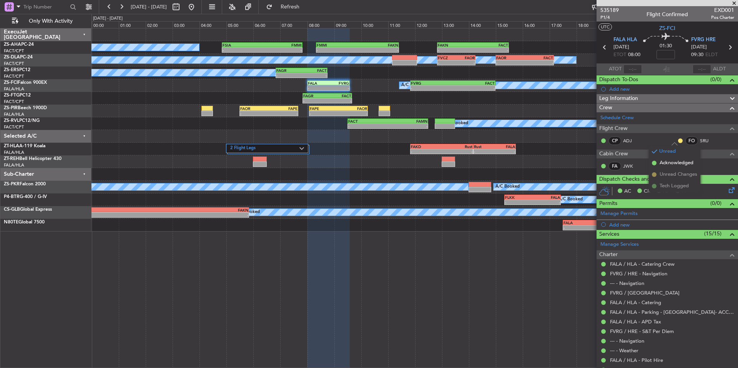
click at [677, 164] on span "Acknowledged" at bounding box center [676, 163] width 34 height 8
click at [733, 5] on span at bounding box center [734, 3] width 8 height 7
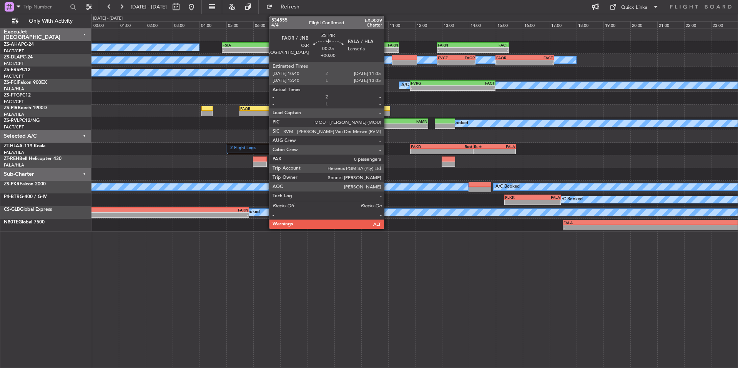
click at [387, 108] on div at bounding box center [384, 108] width 12 height 5
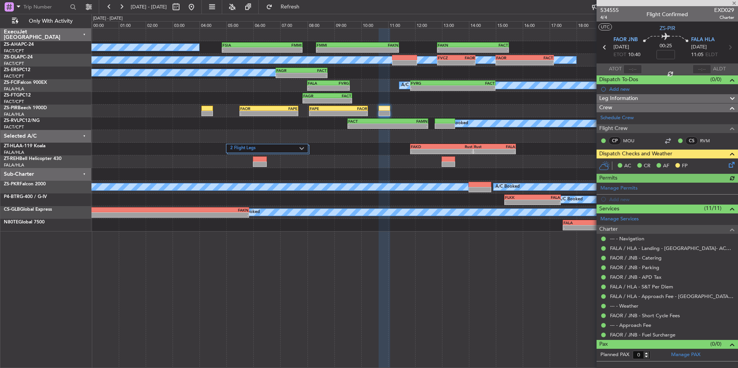
click at [731, 163] on icon at bounding box center [730, 163] width 6 height 6
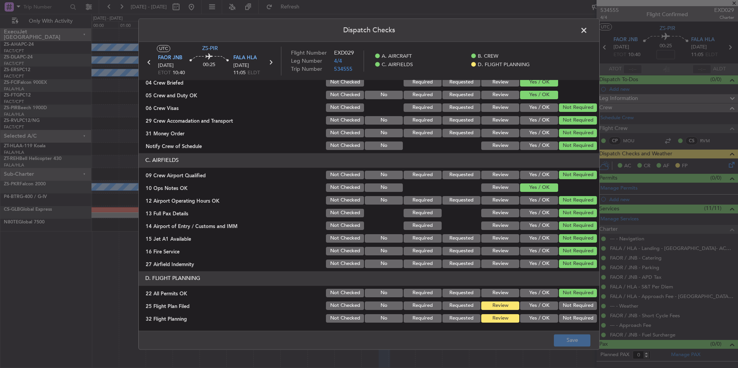
click at [547, 302] on button "Yes / OK" at bounding box center [539, 305] width 38 height 8
click at [546, 315] on button "Yes / OK" at bounding box center [539, 318] width 38 height 8
click at [559, 339] on button "Save" at bounding box center [572, 340] width 36 height 12
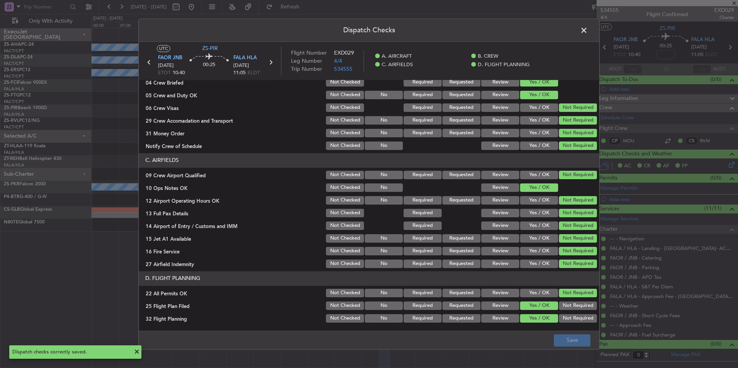
click at [587, 33] on span at bounding box center [587, 32] width 0 height 15
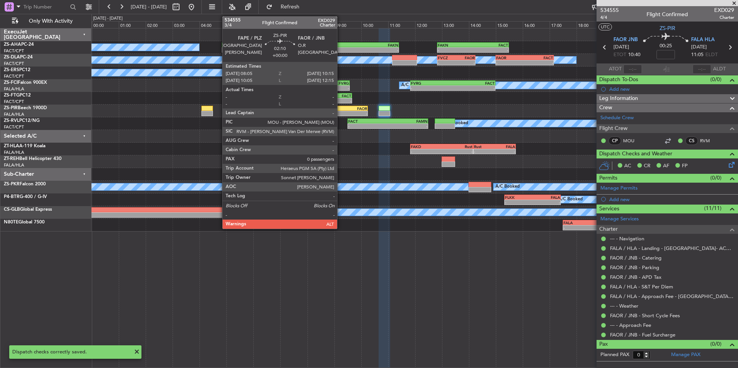
click at [340, 110] on div "FAPE 08:05 Z FAOR 10:15 Z" at bounding box center [338, 108] width 58 height 5
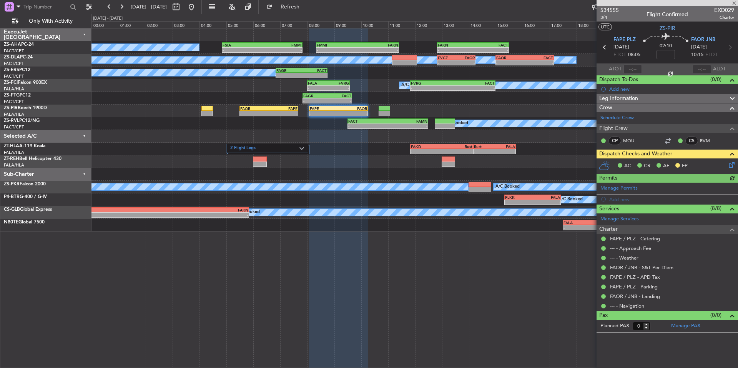
click at [733, 165] on icon at bounding box center [730, 163] width 6 height 6
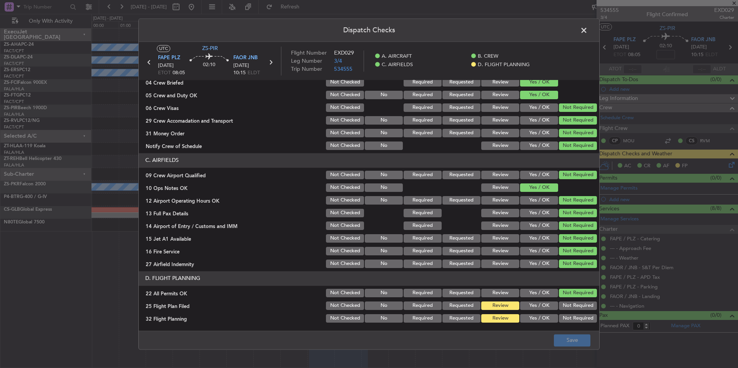
click at [546, 303] on button "Yes / OK" at bounding box center [539, 305] width 38 height 8
click at [546, 323] on div "Yes / OK" at bounding box center [538, 318] width 39 height 11
click at [545, 320] on button "Yes / OK" at bounding box center [539, 318] width 38 height 8
click at [556, 332] on footer "Save" at bounding box center [369, 339] width 460 height 18
click at [561, 338] on button "Save" at bounding box center [572, 340] width 36 height 12
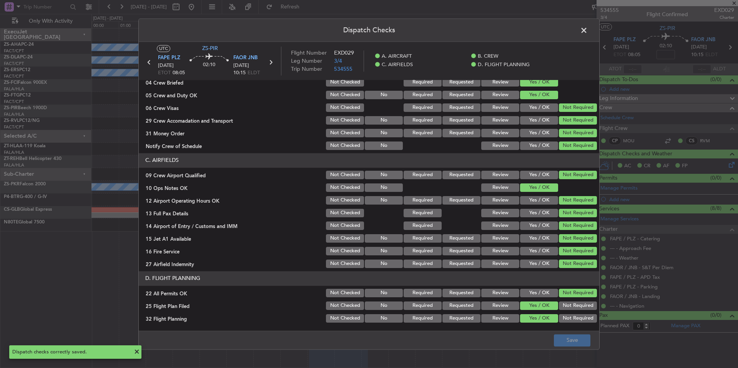
click at [587, 31] on span at bounding box center [587, 32] width 0 height 15
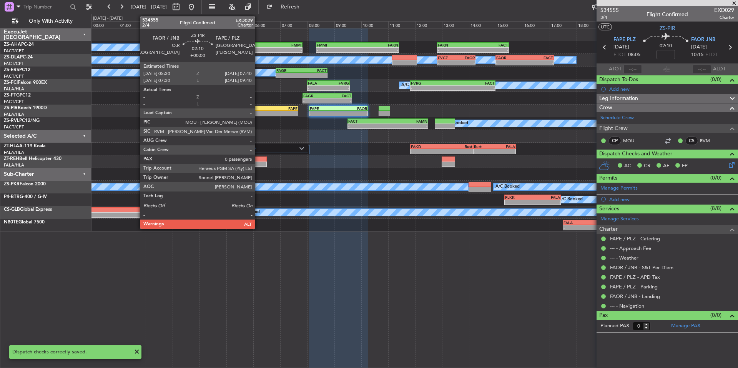
click at [258, 109] on div "FAOR" at bounding box center [254, 108] width 28 height 5
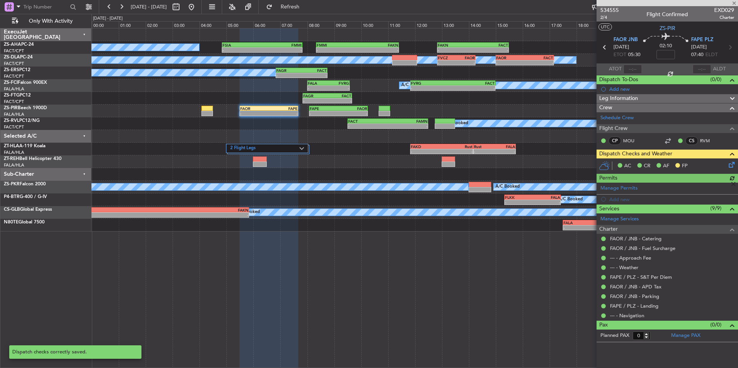
click at [733, 166] on icon at bounding box center [730, 163] width 6 height 6
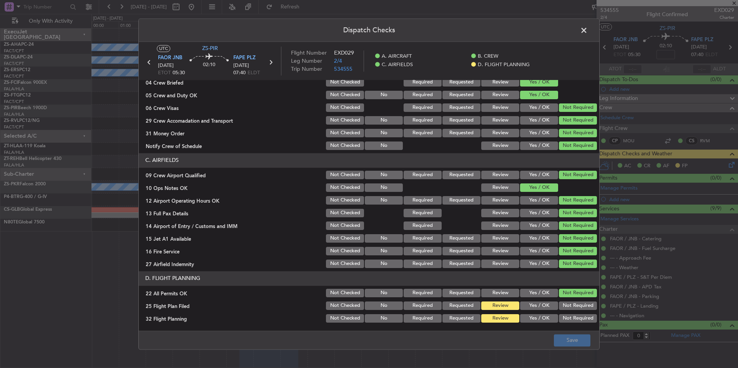
click at [527, 301] on button "Yes / OK" at bounding box center [539, 305] width 38 height 8
click at [529, 319] on button "Yes / OK" at bounding box center [539, 318] width 38 height 8
click at [558, 340] on button "Save" at bounding box center [572, 340] width 36 height 12
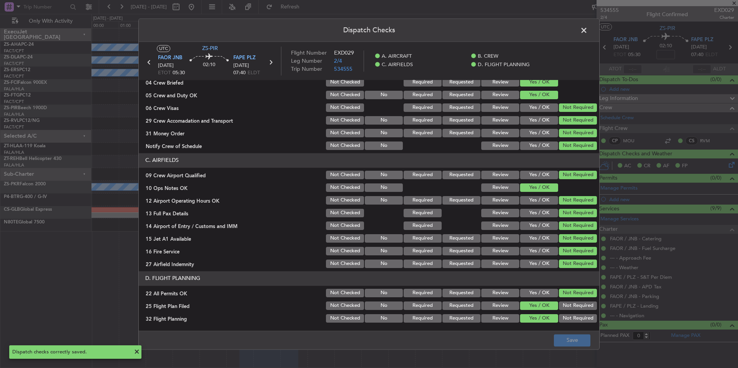
click at [587, 28] on span at bounding box center [587, 32] width 0 height 15
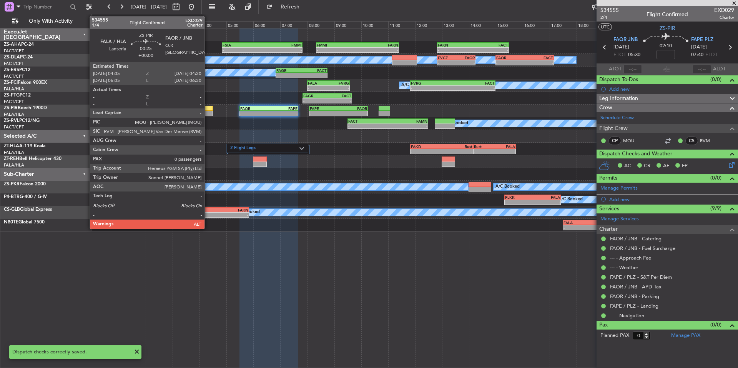
click at [208, 109] on div at bounding box center [207, 108] width 12 height 5
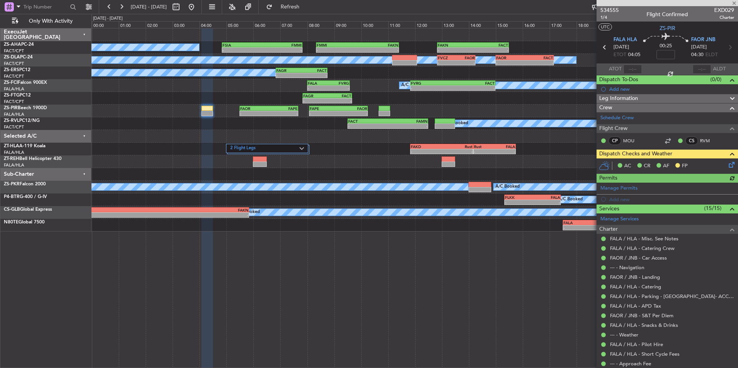
click at [727, 165] on icon at bounding box center [730, 163] width 6 height 6
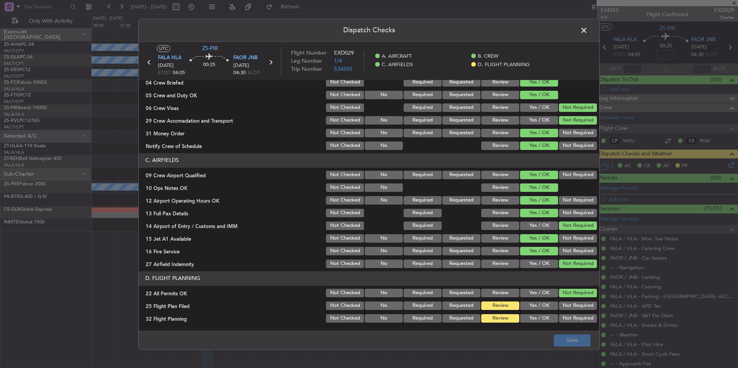
click at [541, 303] on button "Yes / OK" at bounding box center [539, 305] width 38 height 8
click at [540, 313] on div "Yes / OK" at bounding box center [538, 318] width 39 height 11
click at [540, 316] on button "Yes / OK" at bounding box center [539, 318] width 38 height 8
click at [560, 336] on button "Save" at bounding box center [572, 340] width 36 height 12
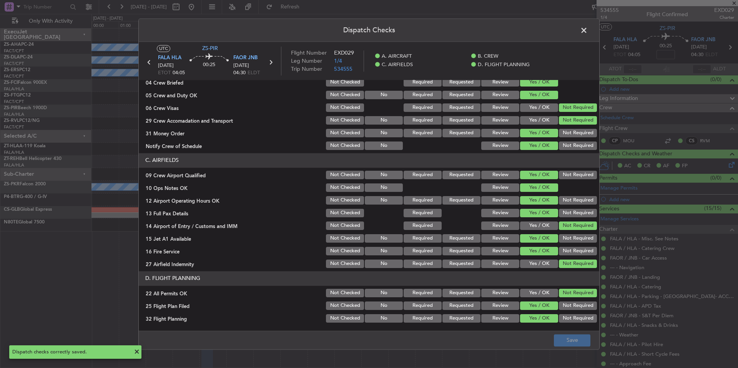
click at [587, 29] on span at bounding box center [587, 32] width 0 height 15
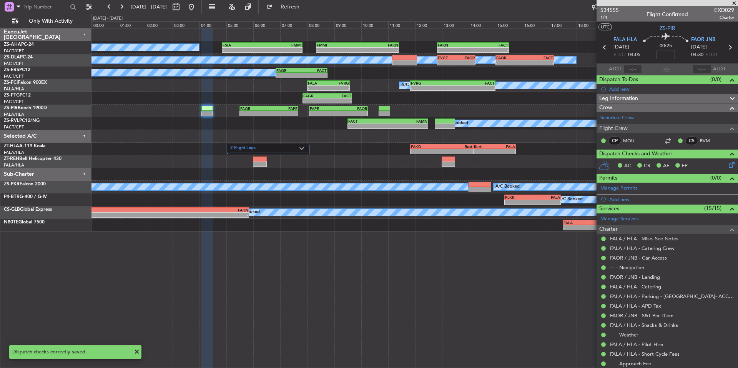
click at [735, 0] on span at bounding box center [734, 3] width 8 height 7
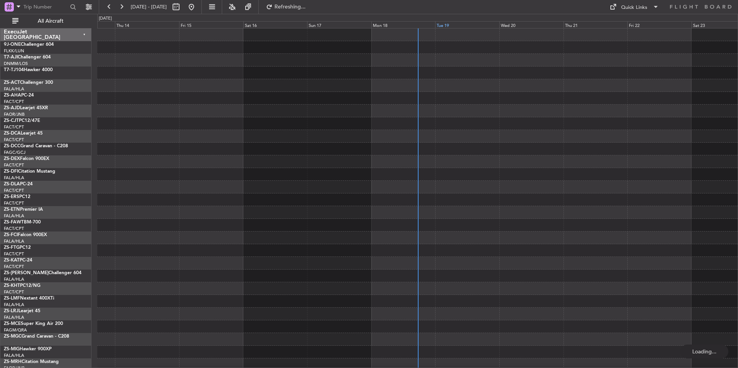
click at [469, 23] on div "Tue 19" at bounding box center [467, 24] width 64 height 7
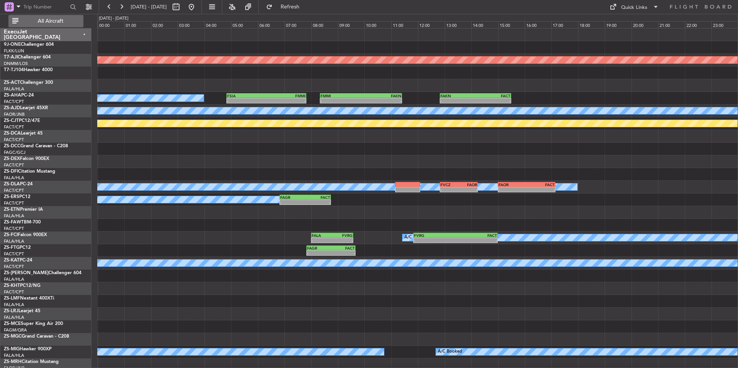
click at [47, 20] on span "All Aircraft" at bounding box center [50, 20] width 61 height 5
